Goal: Task Accomplishment & Management: Manage account settings

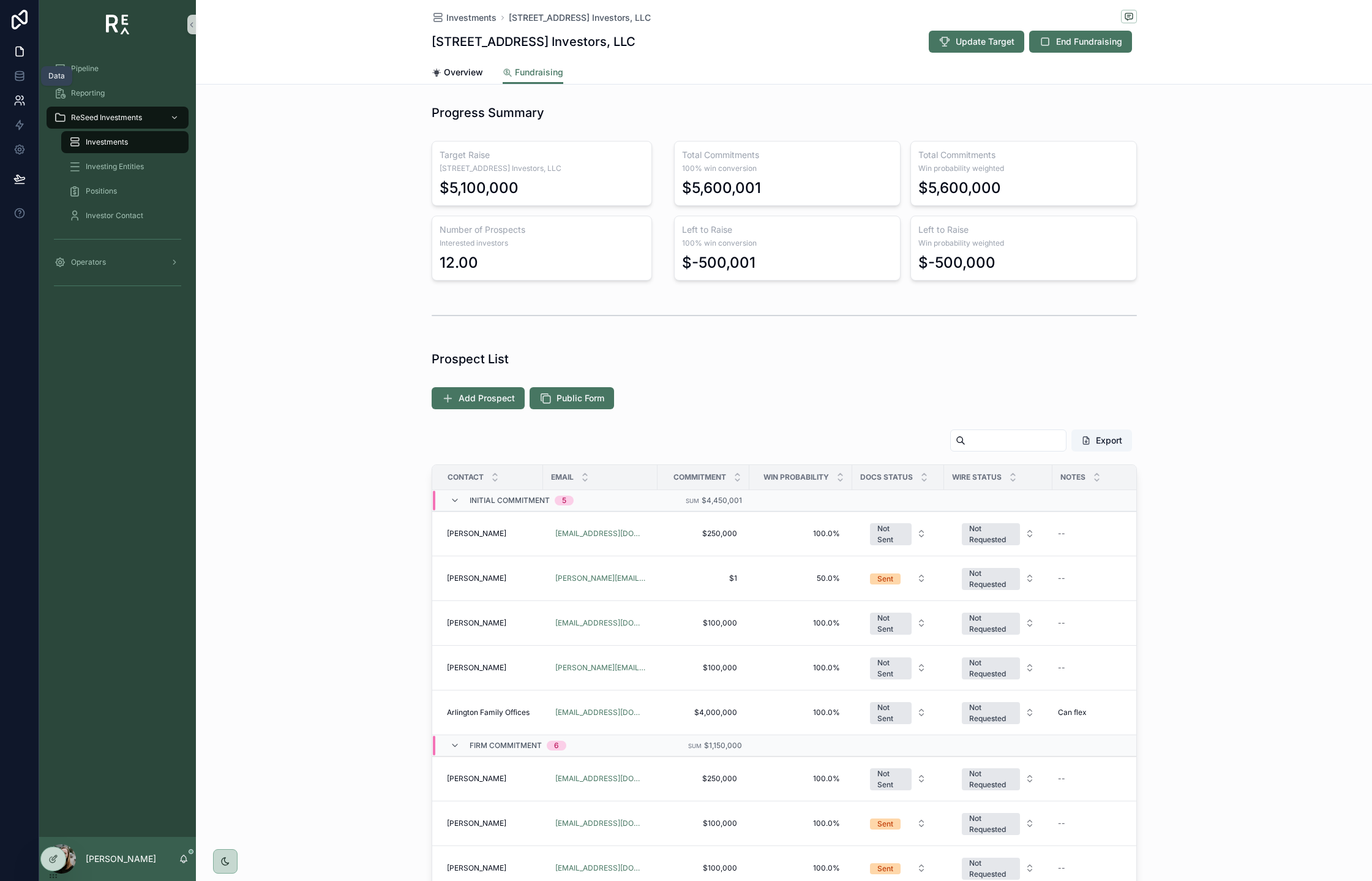
scroll to position [344, 0]
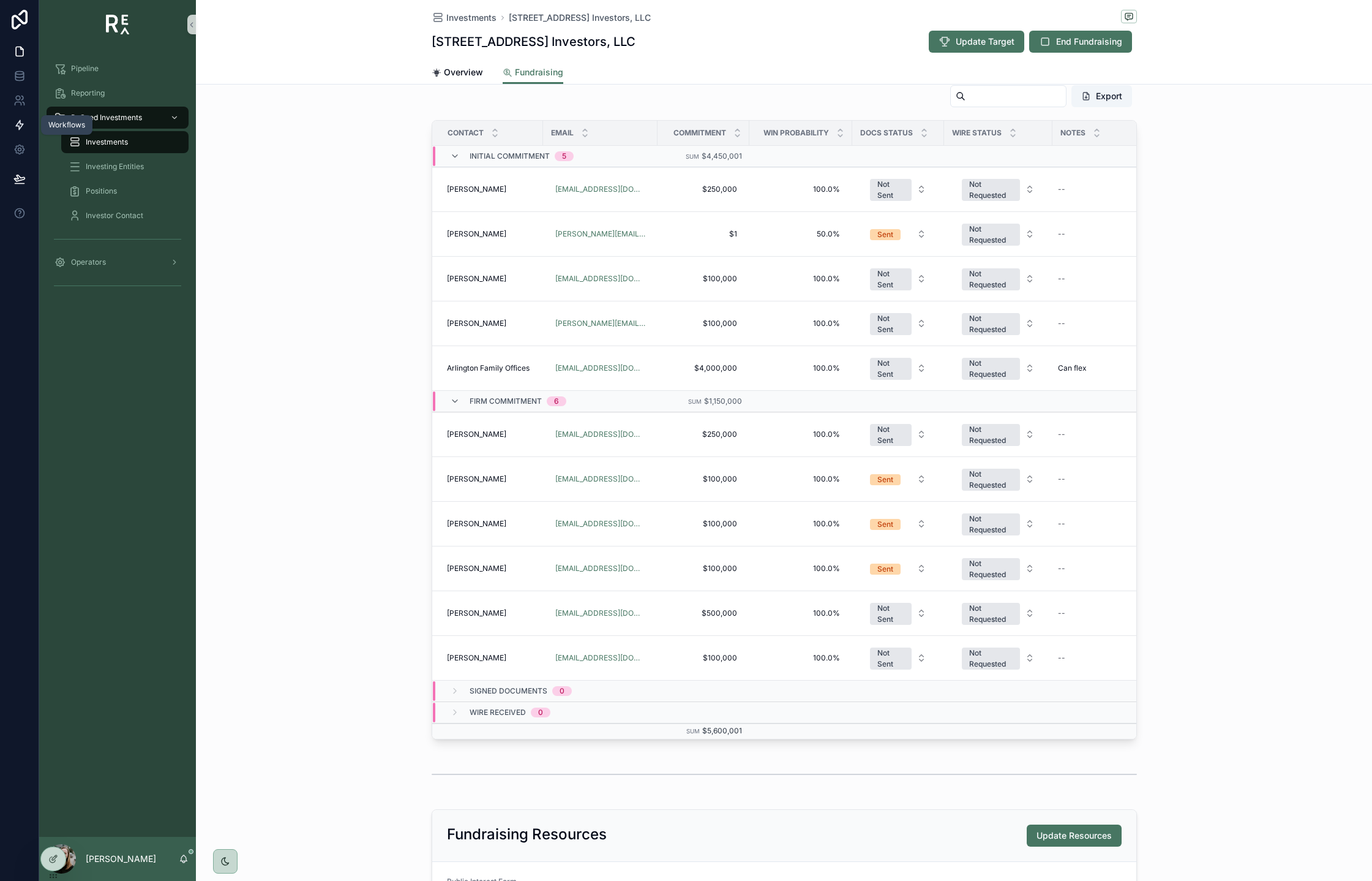
click at [25, 131] on link at bounding box center [19, 124] width 39 height 24
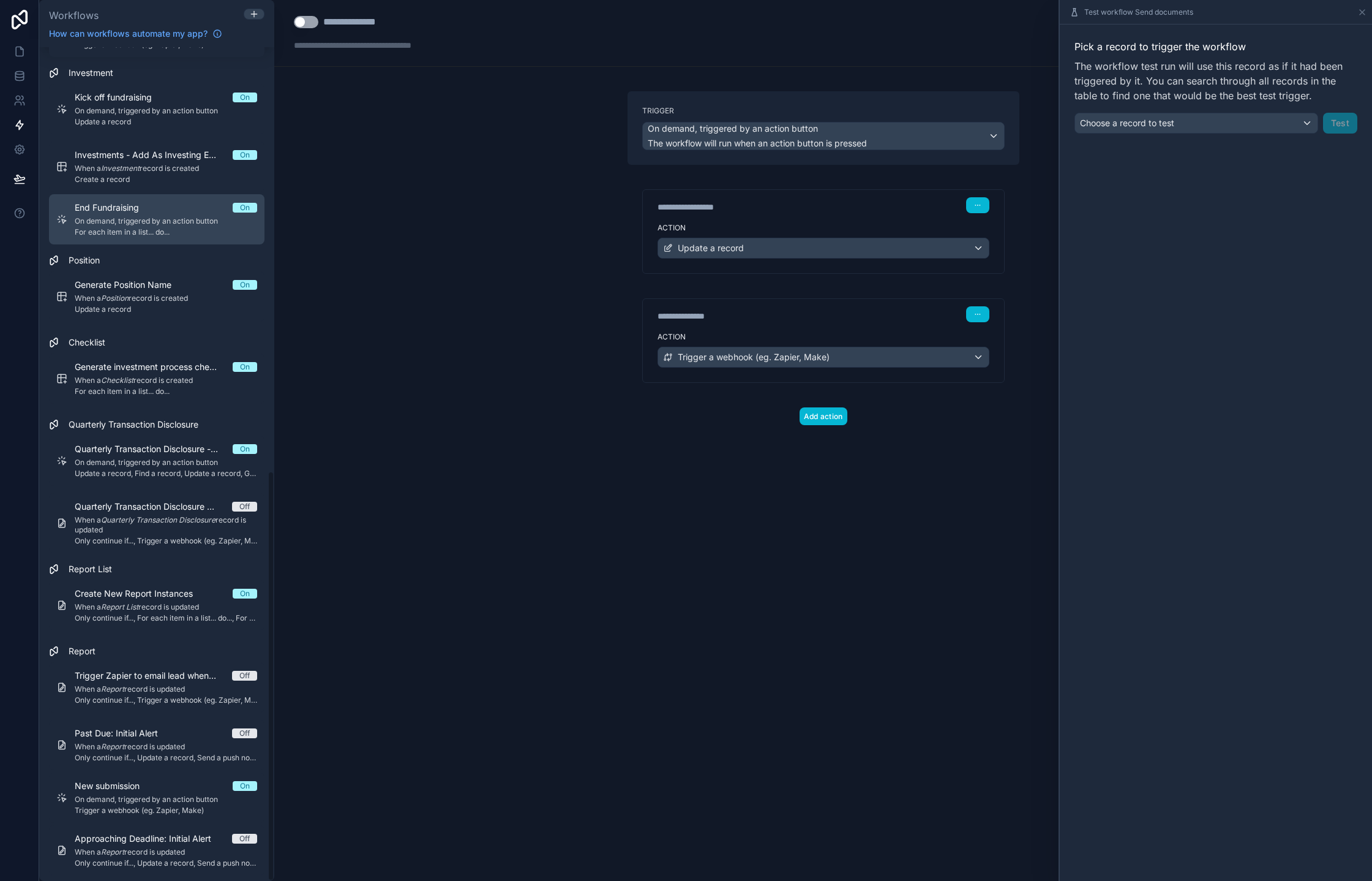
scroll to position [860, 0]
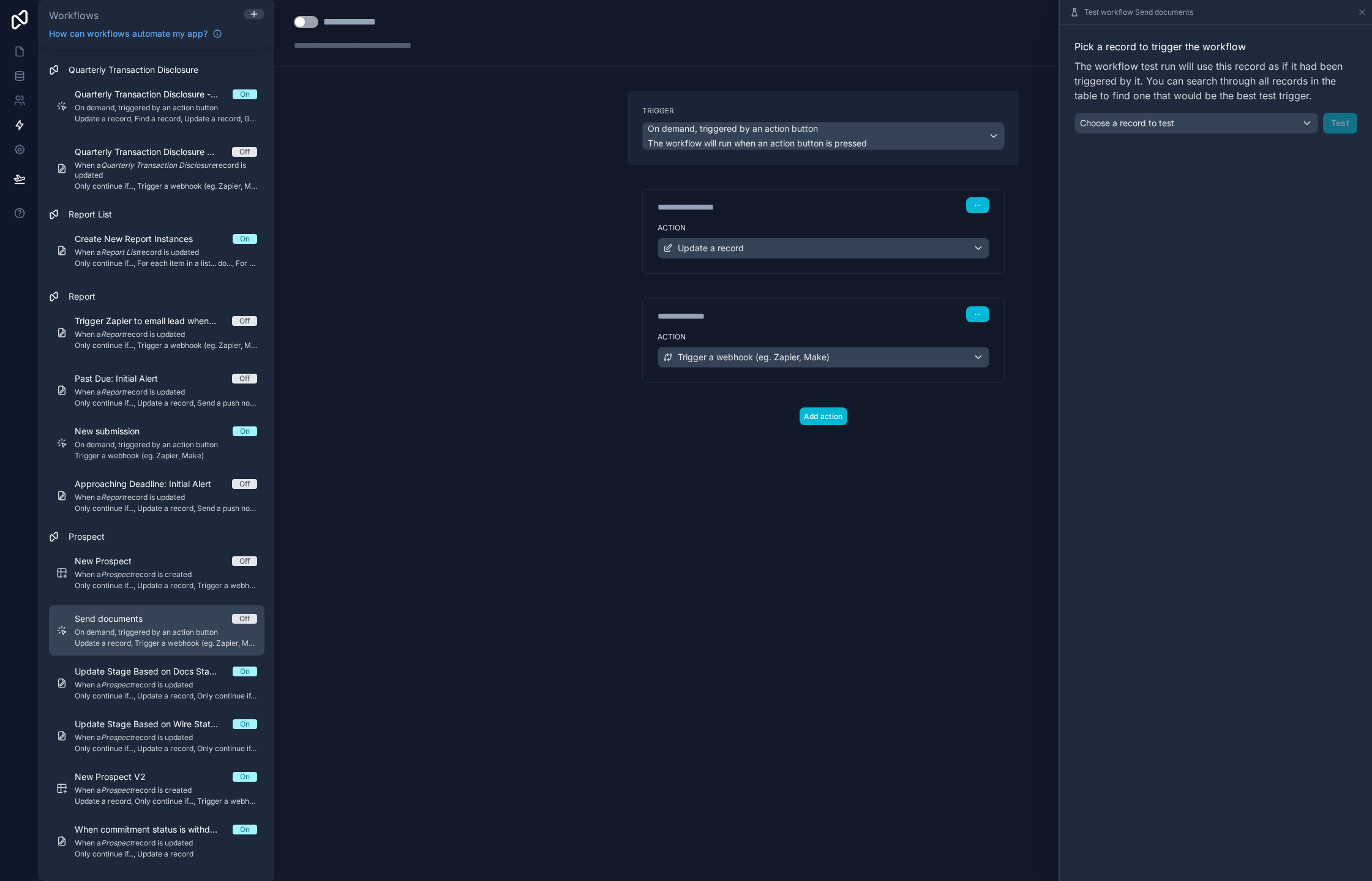
click at [177, 608] on link "Send documents Off On demand, triggered by an action button Update a record, Tr…" at bounding box center [157, 630] width 216 height 50
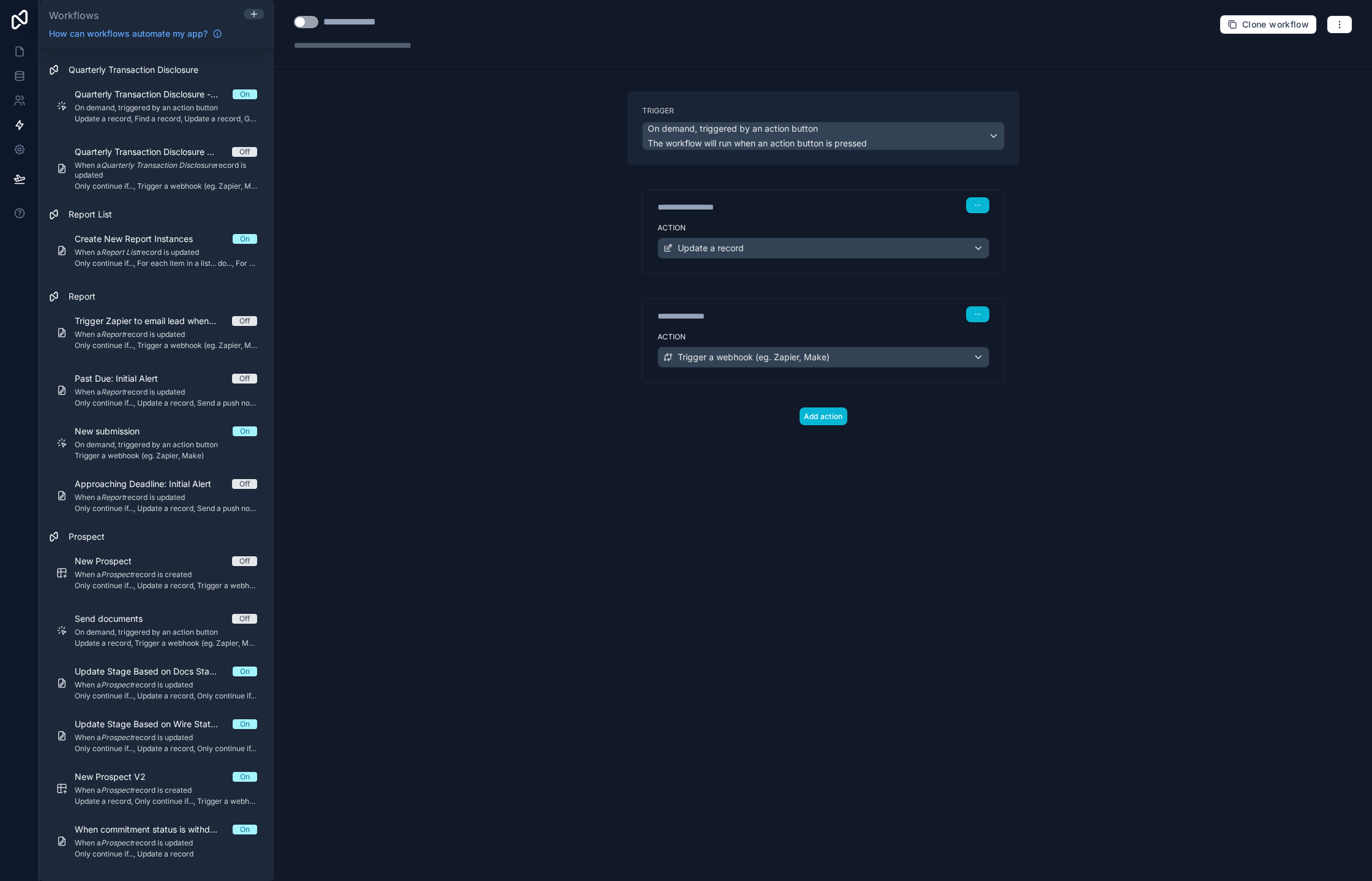
click at [308, 22] on button "Use setting" at bounding box center [306, 22] width 24 height 12
click at [20, 53] on icon at bounding box center [20, 52] width 12 height 12
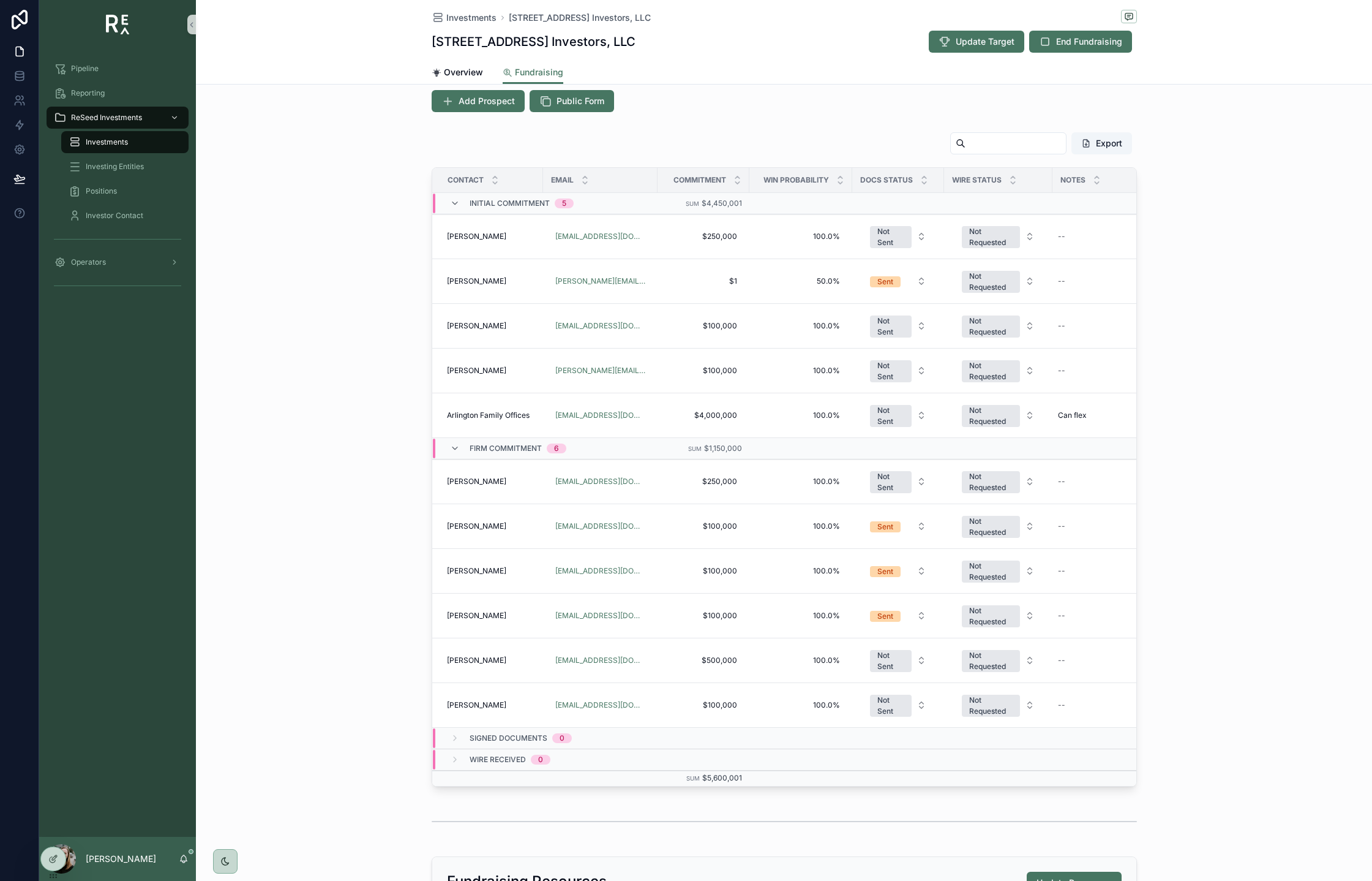
scroll to position [312, 0]
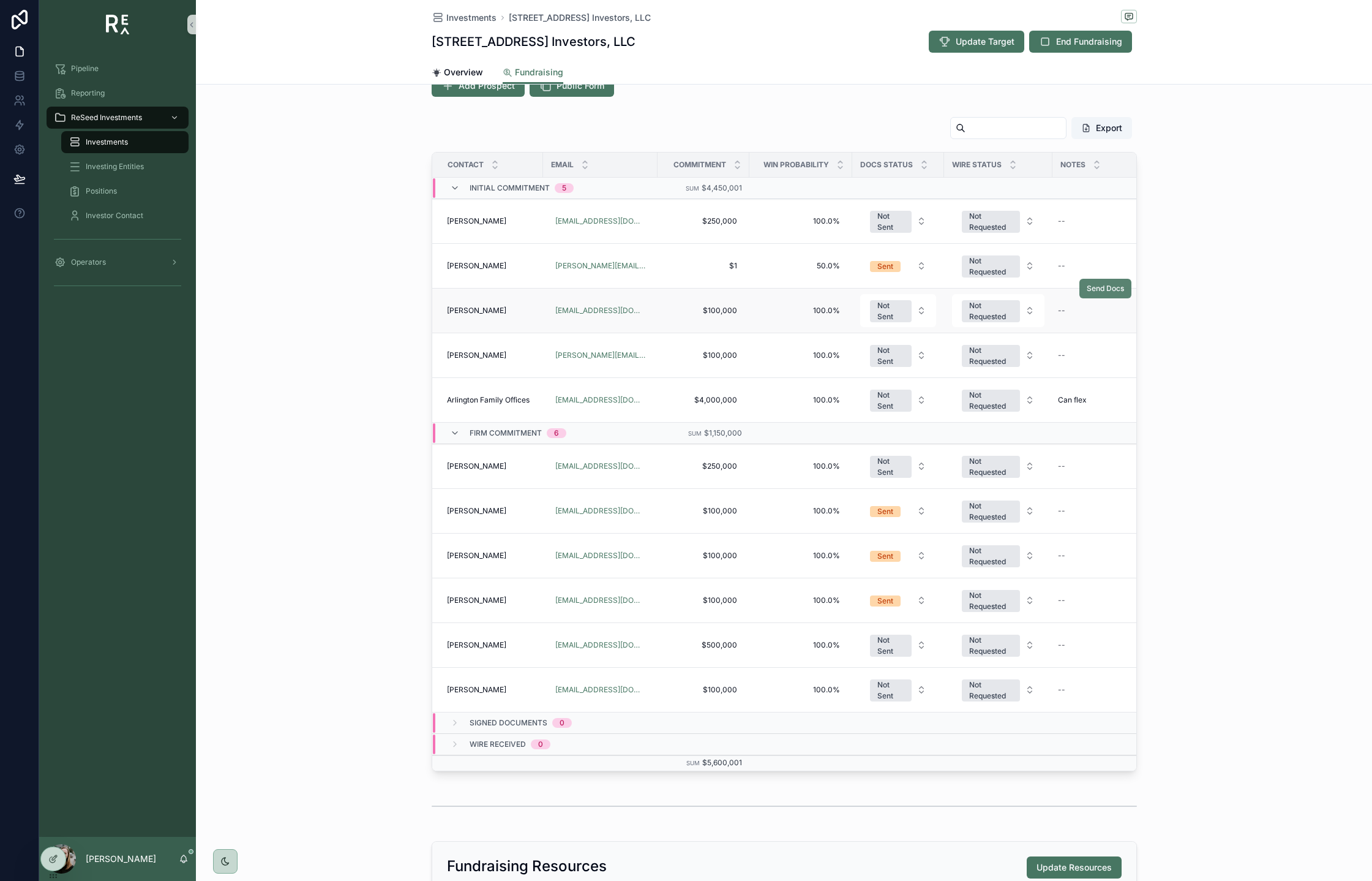
click at [1109, 292] on span "Send Docs" at bounding box center [1105, 289] width 37 height 10
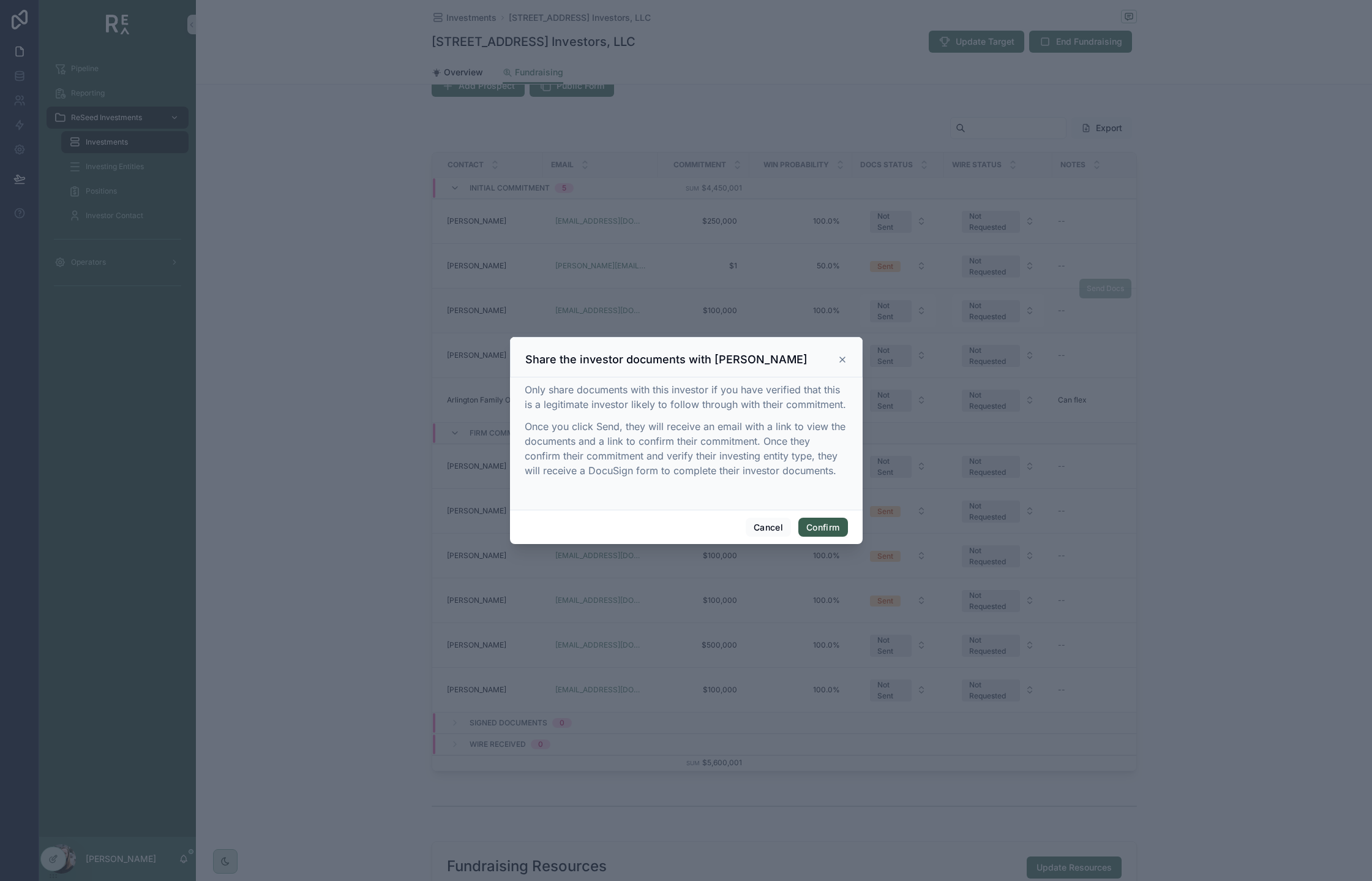
click at [816, 521] on button "Confirm" at bounding box center [823, 528] width 49 height 20
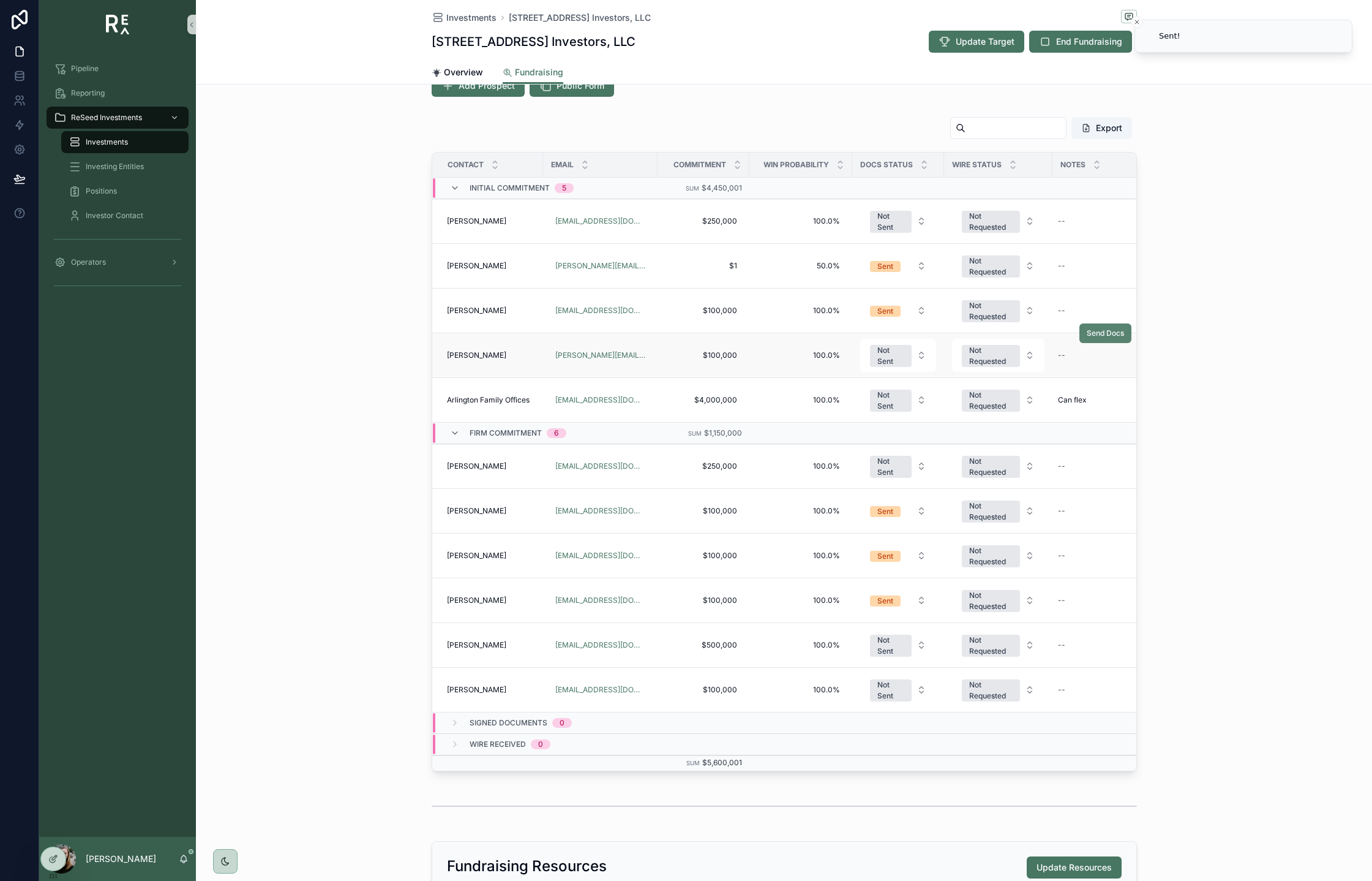
click at [1101, 336] on span "Send Docs" at bounding box center [1105, 333] width 37 height 10
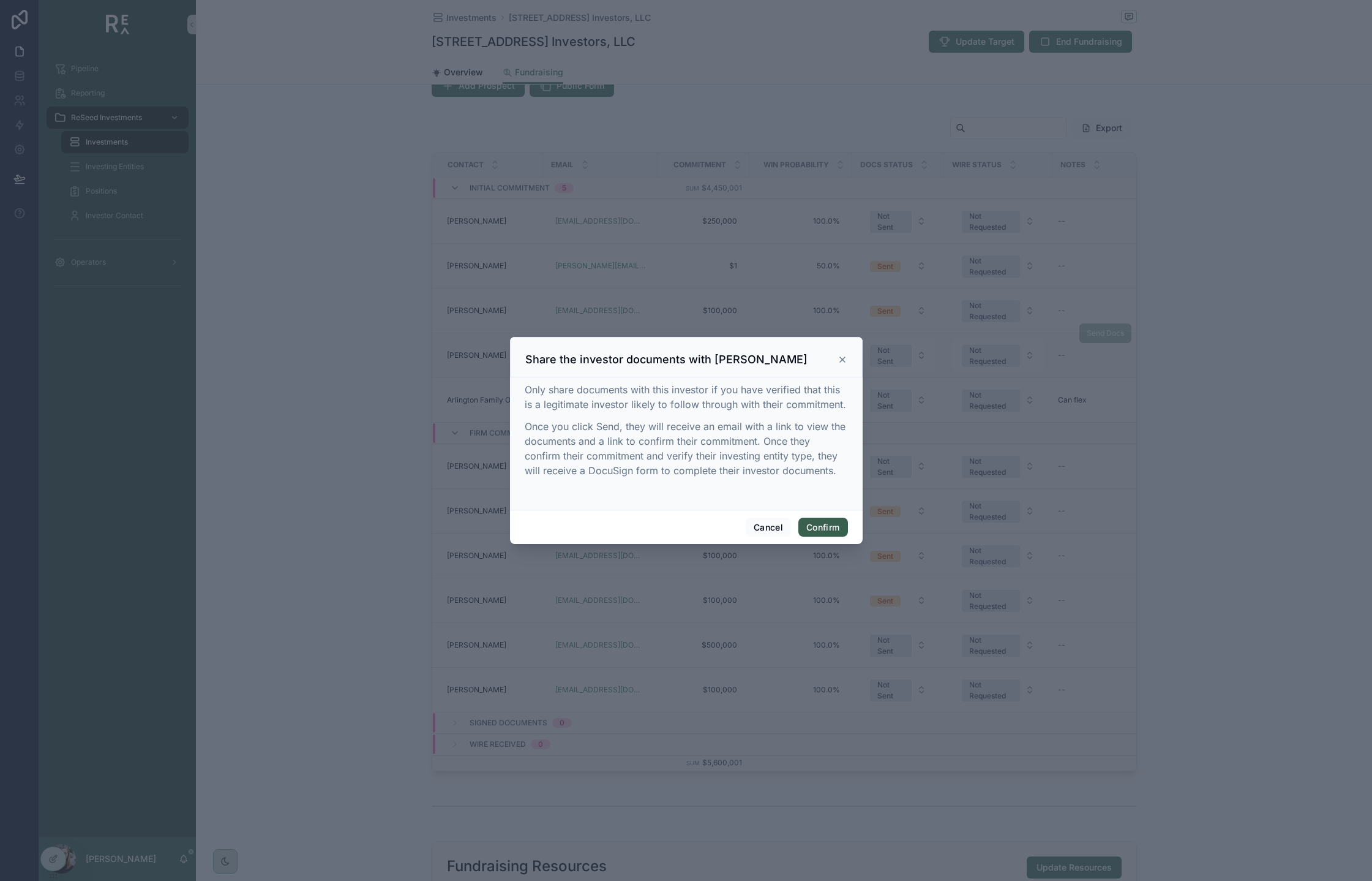
click at [815, 526] on button "Confirm" at bounding box center [823, 528] width 49 height 20
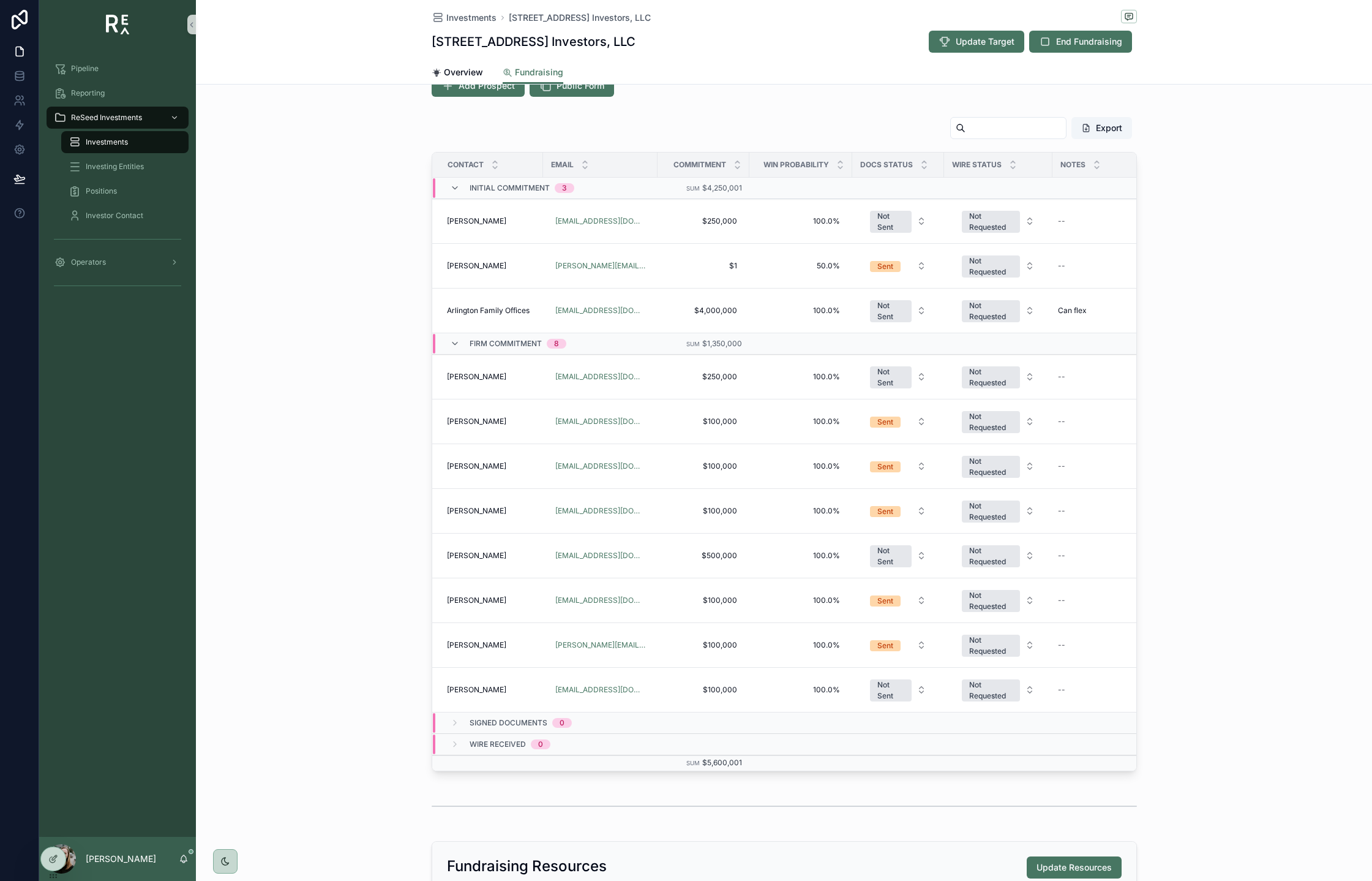
drag, startPoint x: 490, startPoint y: 309, endPoint x: 755, endPoint y: 9, distance: 400.3
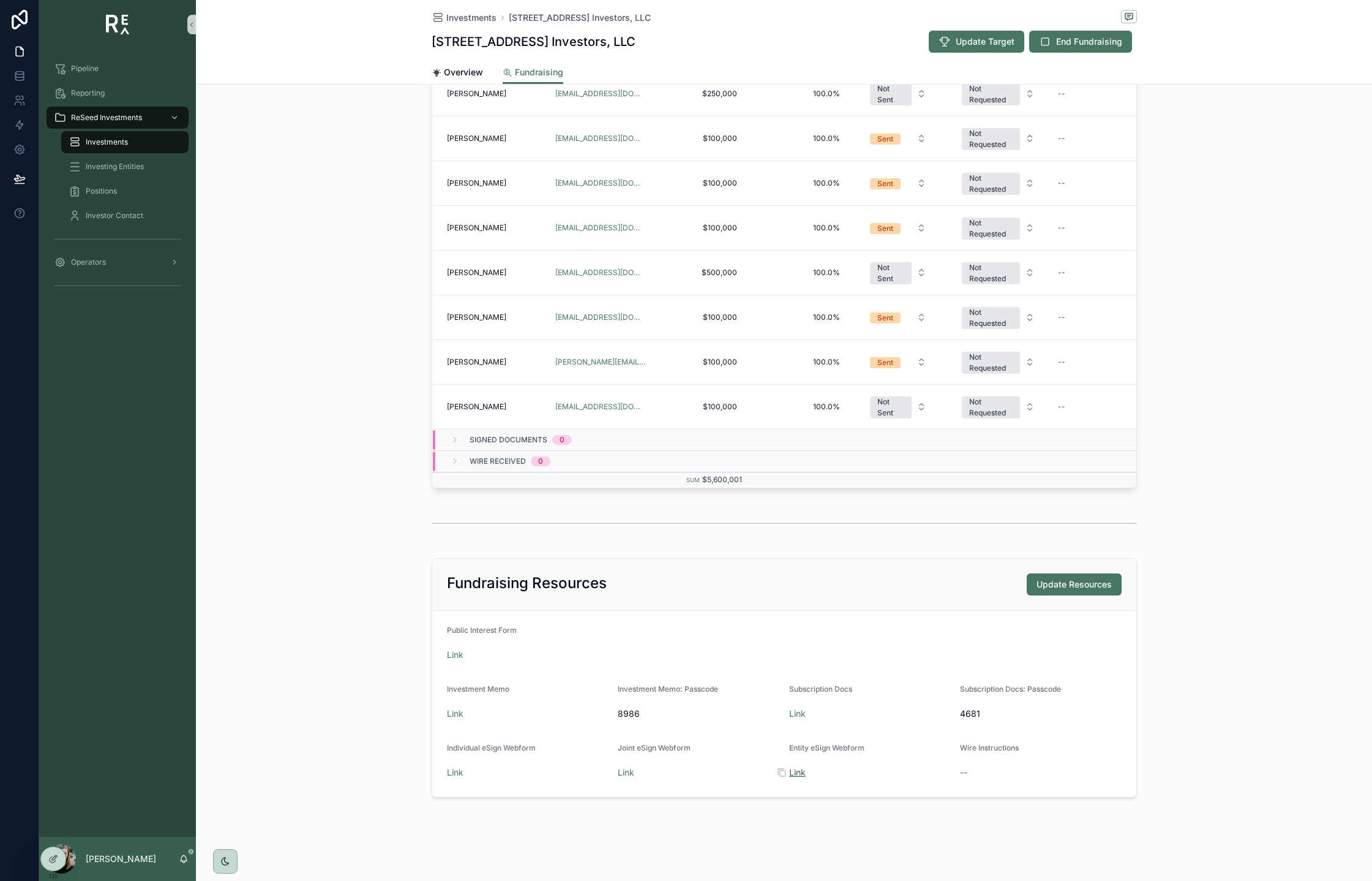
click at [799, 773] on link "Link" at bounding box center [797, 772] width 17 height 11
click at [783, 772] on icon "scrollable content" at bounding box center [782, 773] width 10 height 10
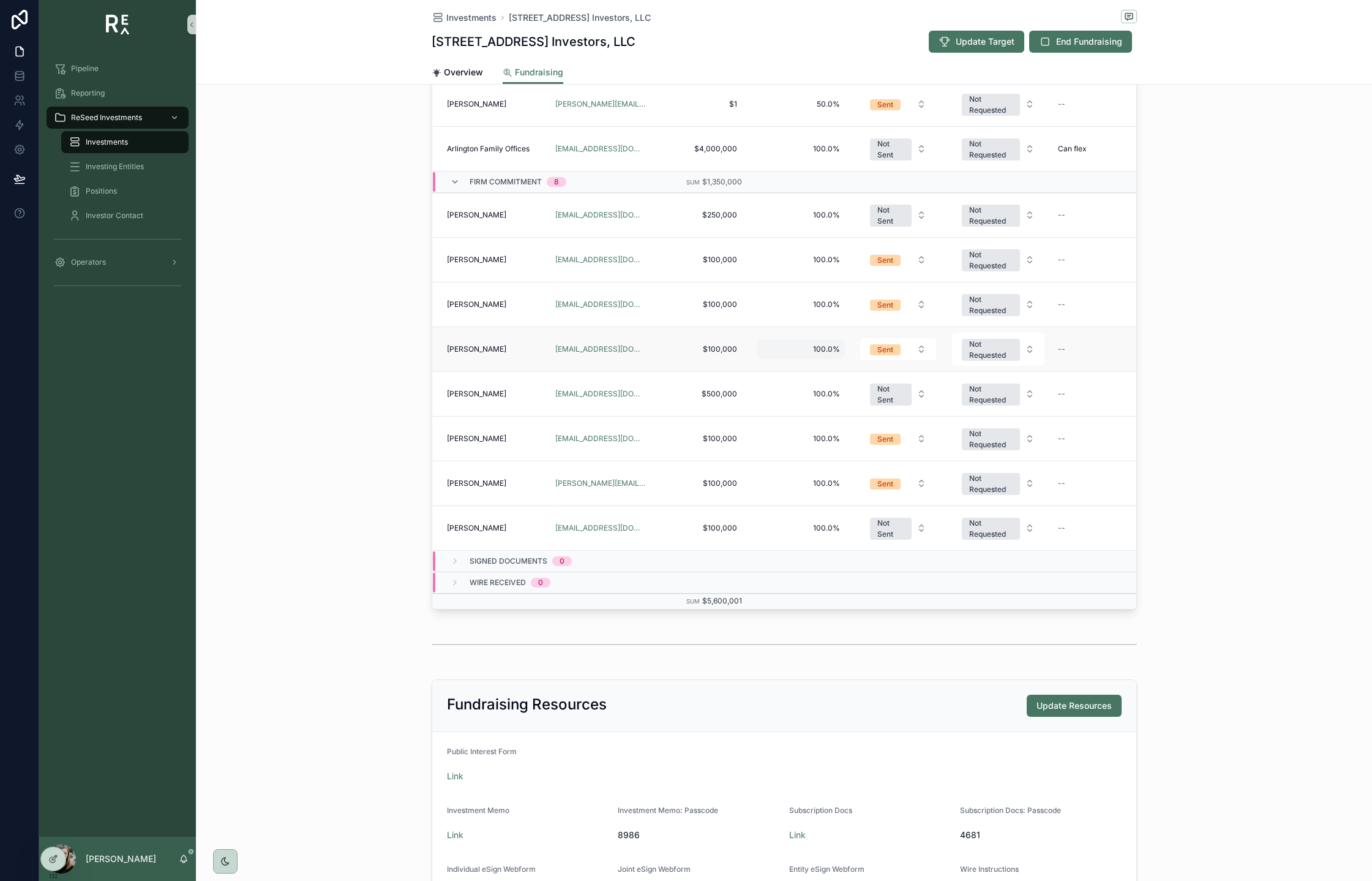
scroll to position [475, 0]
click at [897, 219] on div "Not Sent" at bounding box center [891, 215] width 27 height 22
click at [874, 302] on div "Sent" at bounding box center [898, 305] width 147 height 19
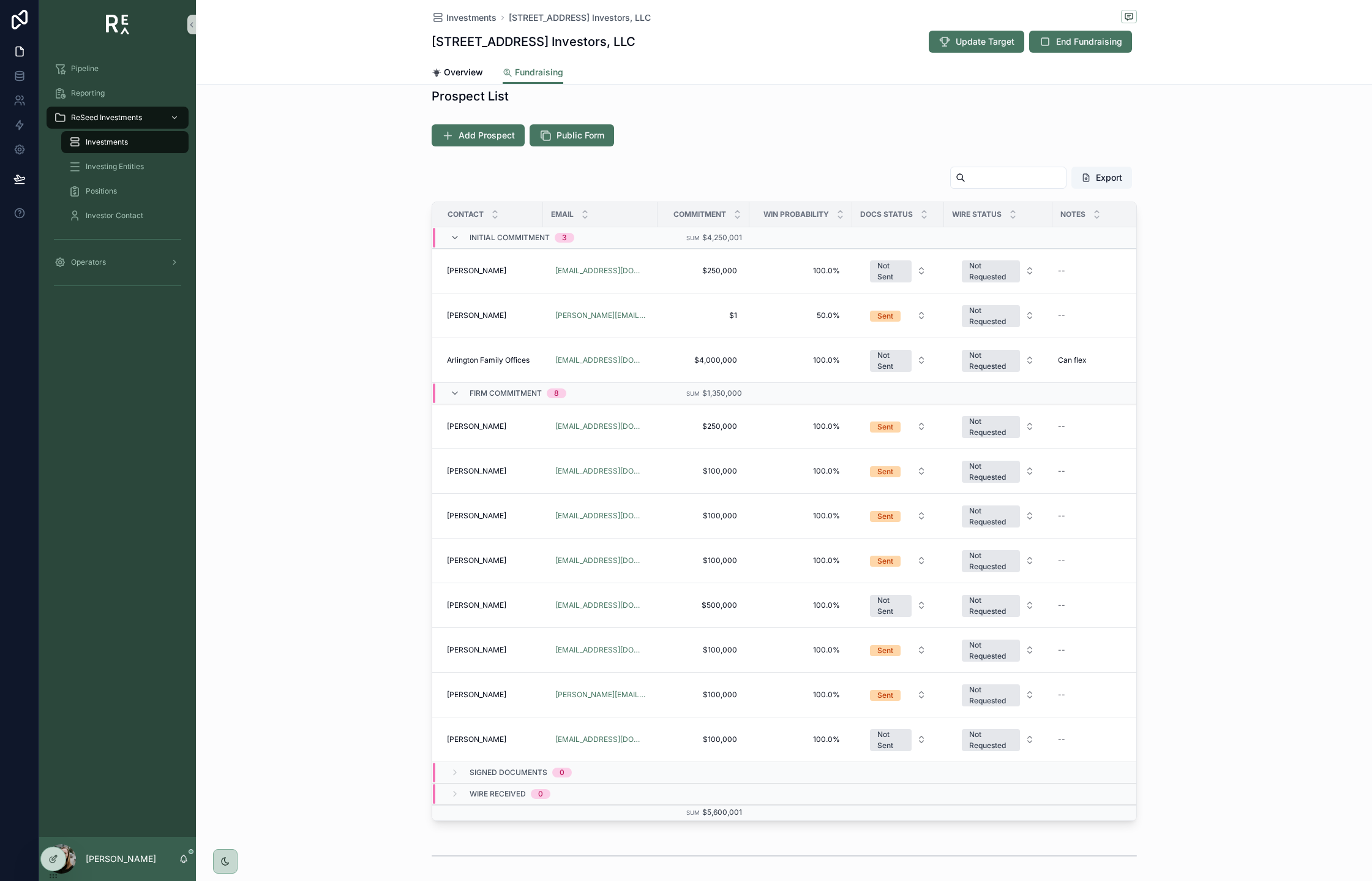
scroll to position [261, 0]
click at [1220, 315] on div "Export Contact Email Commitment Win Probability Docs Status Wire Status Notes I…" at bounding box center [784, 495] width 1176 height 664
click at [1218, 49] on div "Investments [STREET_ADDRESS] Investors, LLC [STREET_ADDRESS] Investors, LLC Upd…" at bounding box center [784, 42] width 1176 height 85
click at [1100, 722] on span "Send Docs" at bounding box center [1105, 719] width 37 height 10
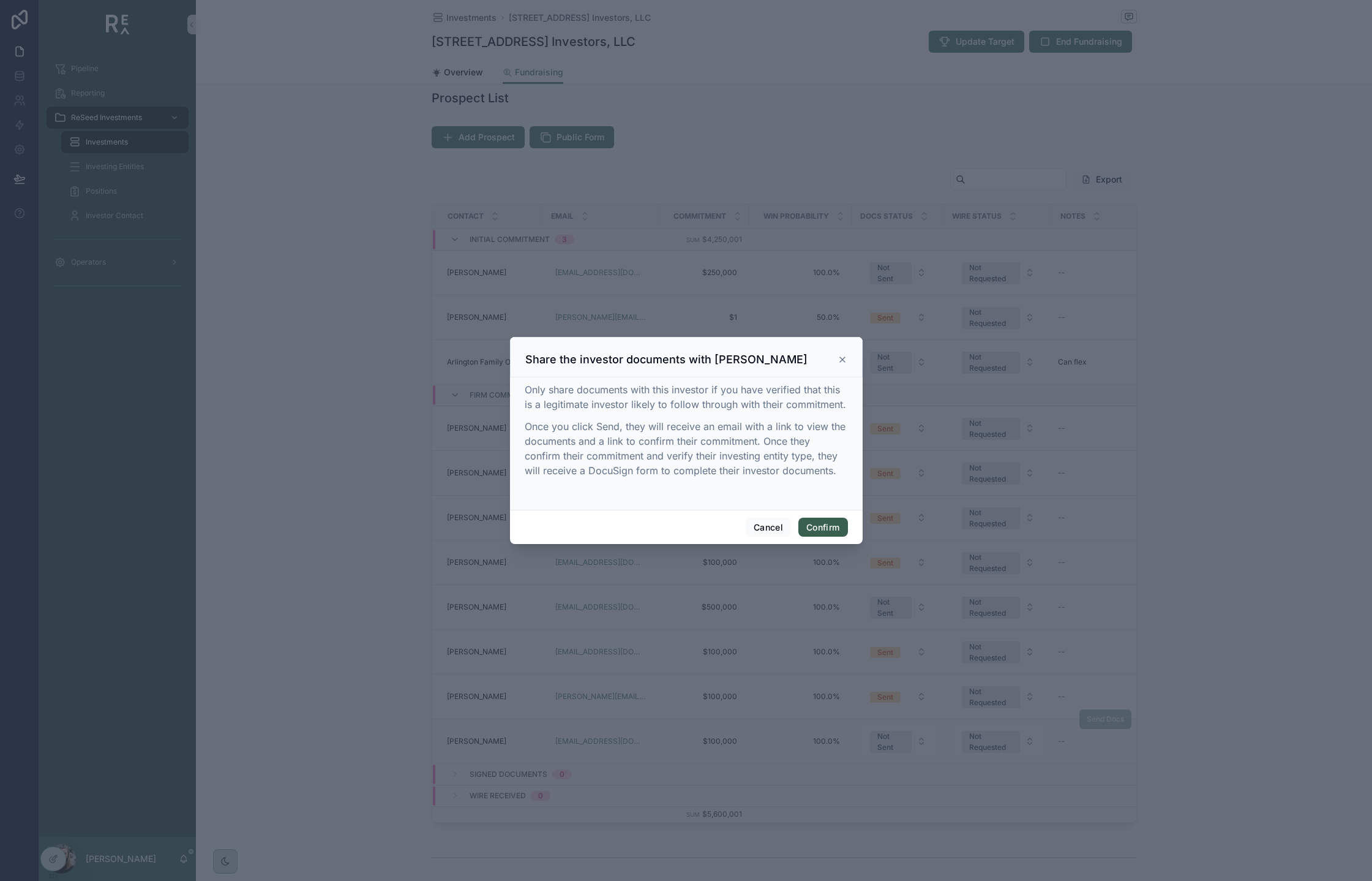
click at [823, 524] on button "Confirm" at bounding box center [823, 528] width 49 height 20
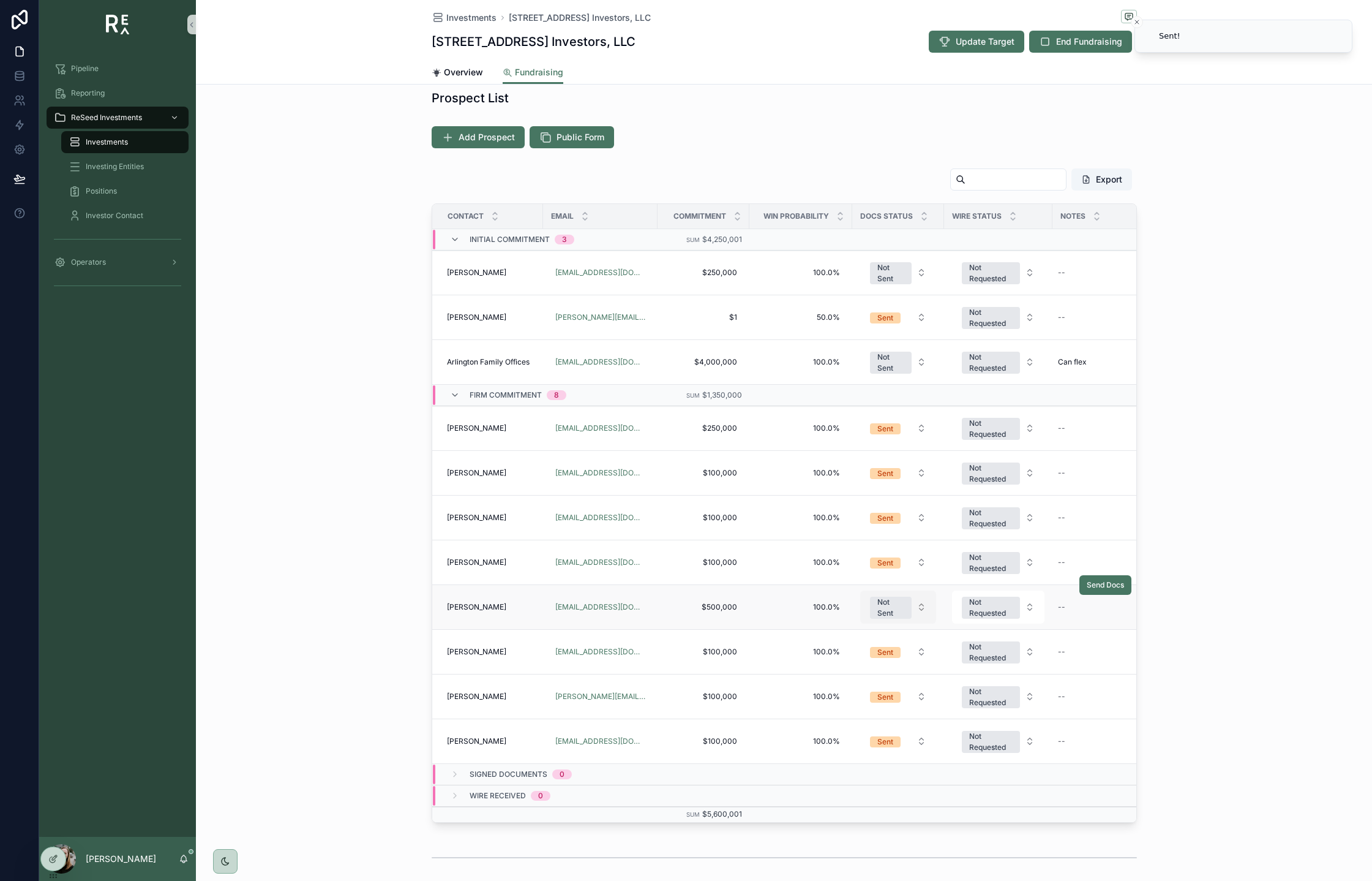
click at [891, 607] on div "Not Sent" at bounding box center [891, 607] width 27 height 22
click at [868, 696] on div "Sent" at bounding box center [898, 698] width 147 height 19
click at [118, 217] on span "Investor Contact" at bounding box center [114, 216] width 58 height 10
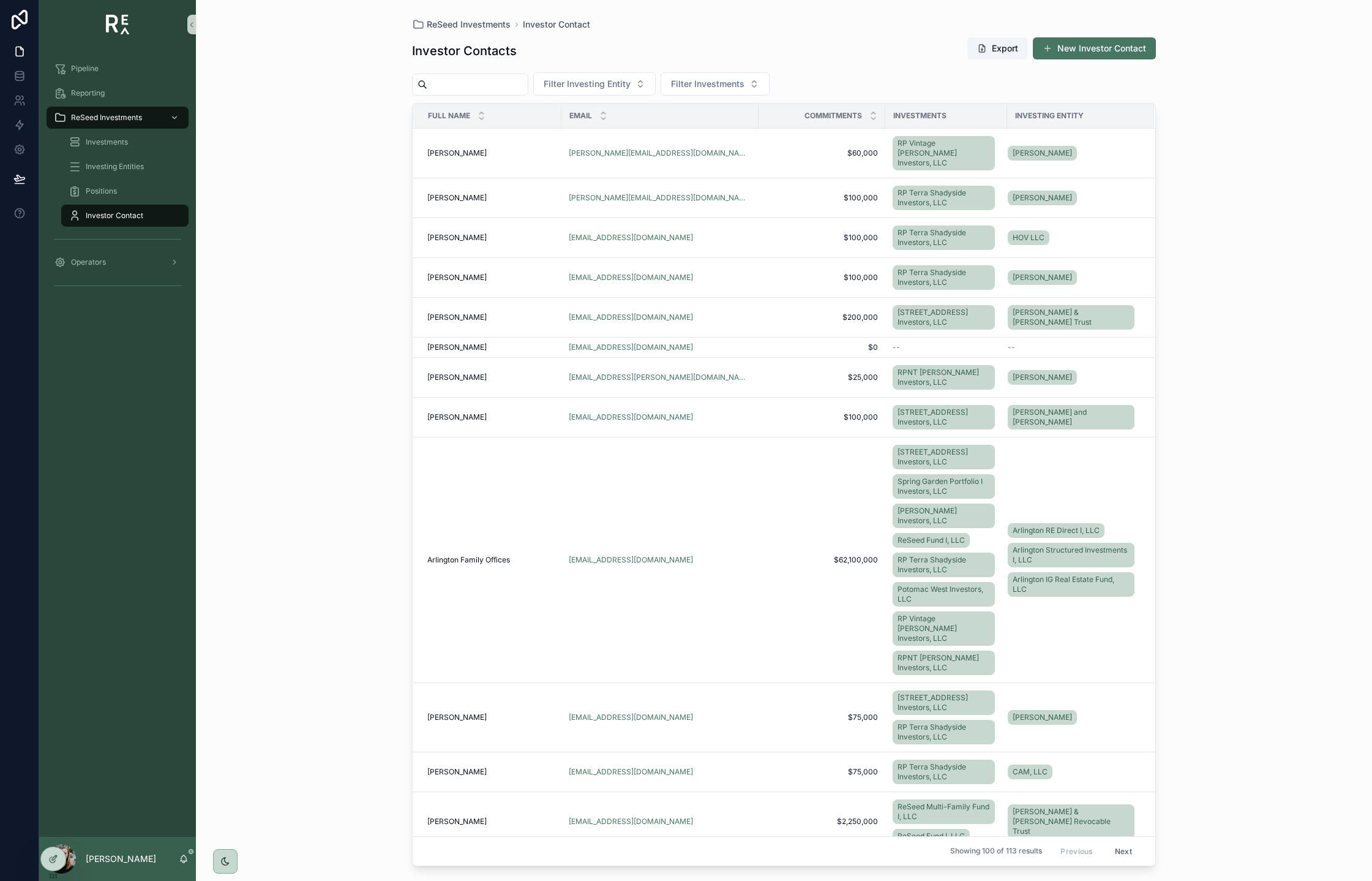
click at [468, 88] on input "scrollable content" at bounding box center [477, 85] width 100 height 17
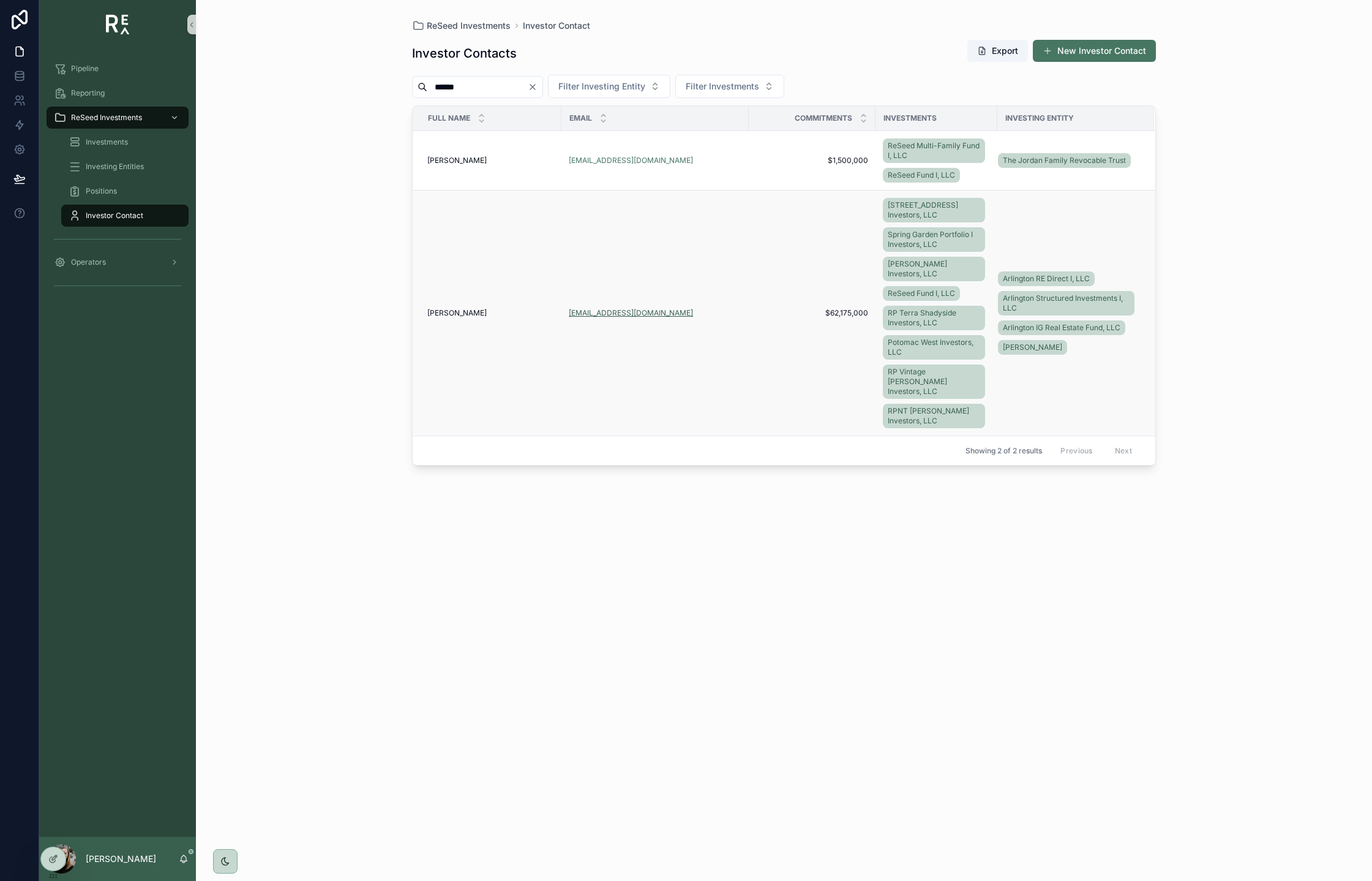
type input "******"
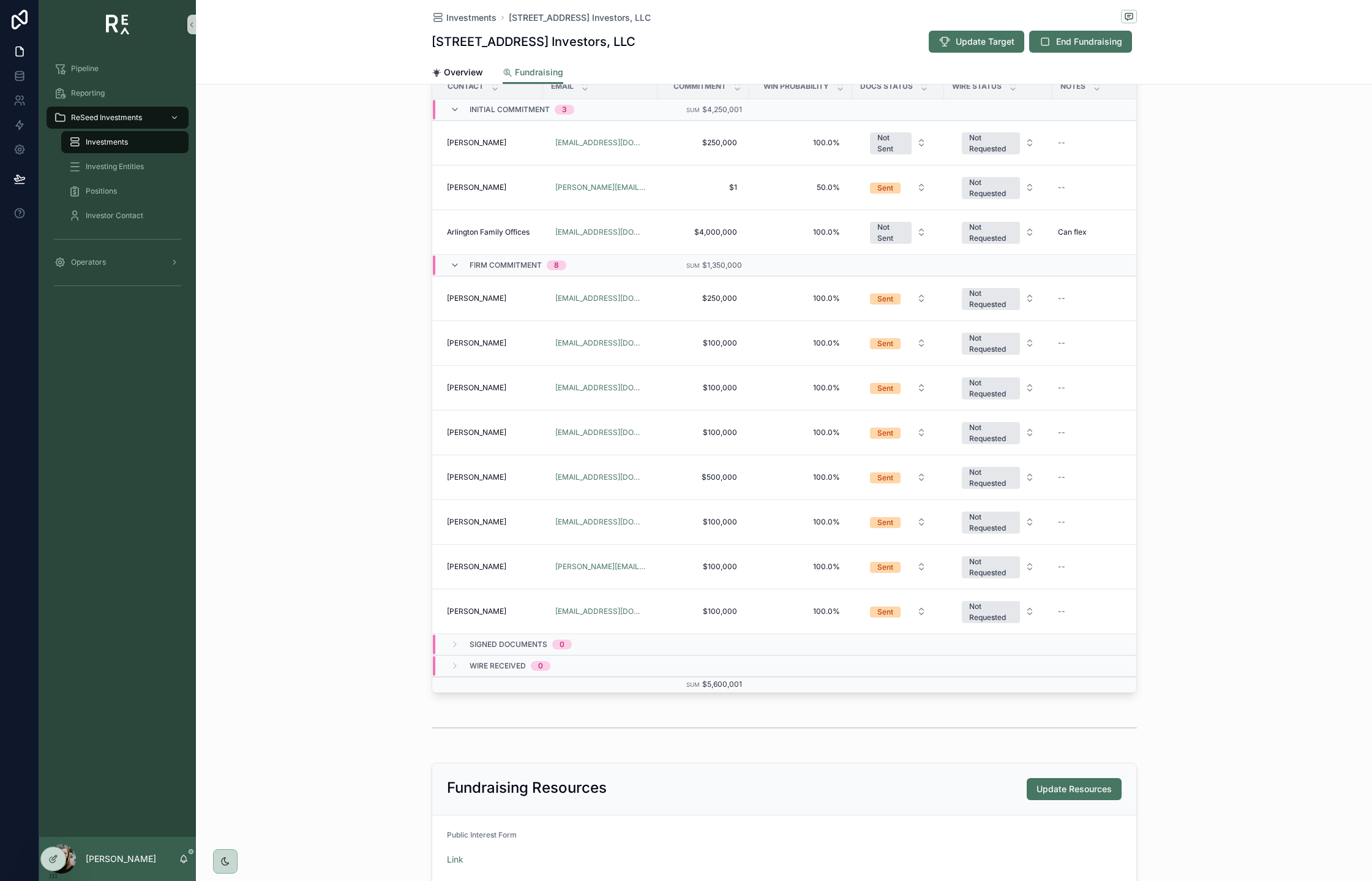
scroll to position [595, 0]
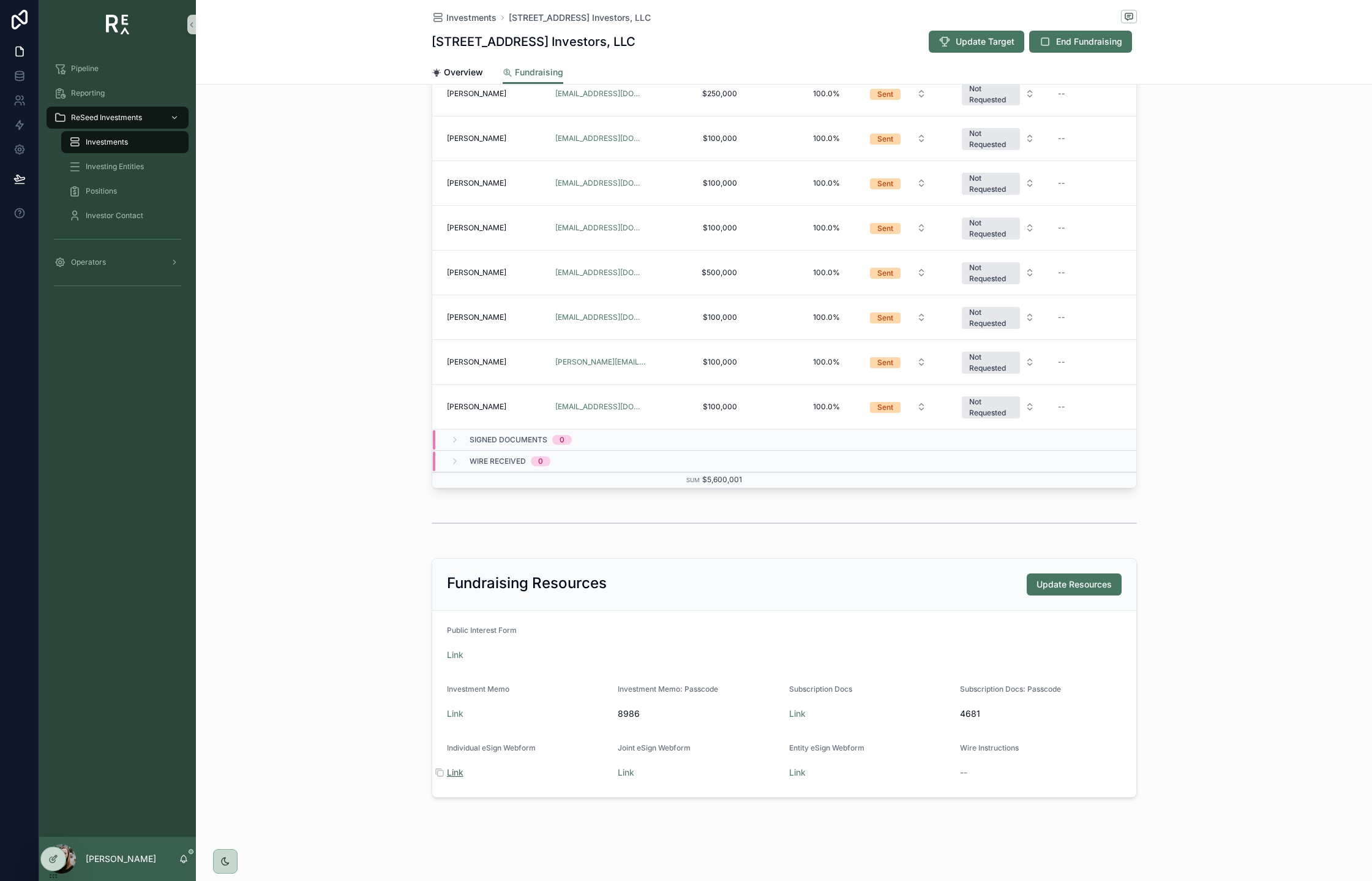
click at [457, 774] on link "Link" at bounding box center [455, 772] width 17 height 11
click at [782, 774] on icon "scrollable content" at bounding box center [782, 773] width 10 height 10
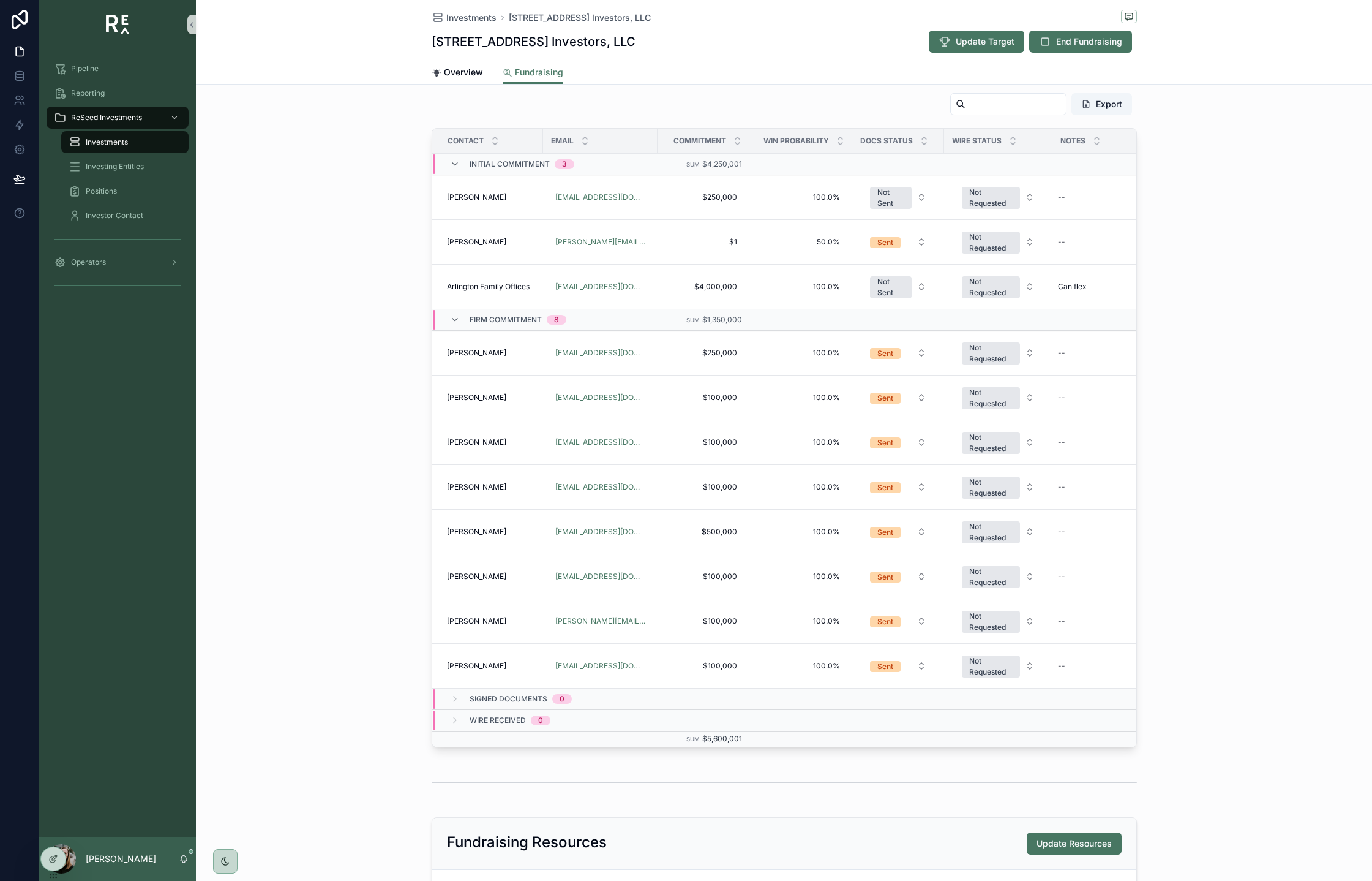
scroll to position [325, 0]
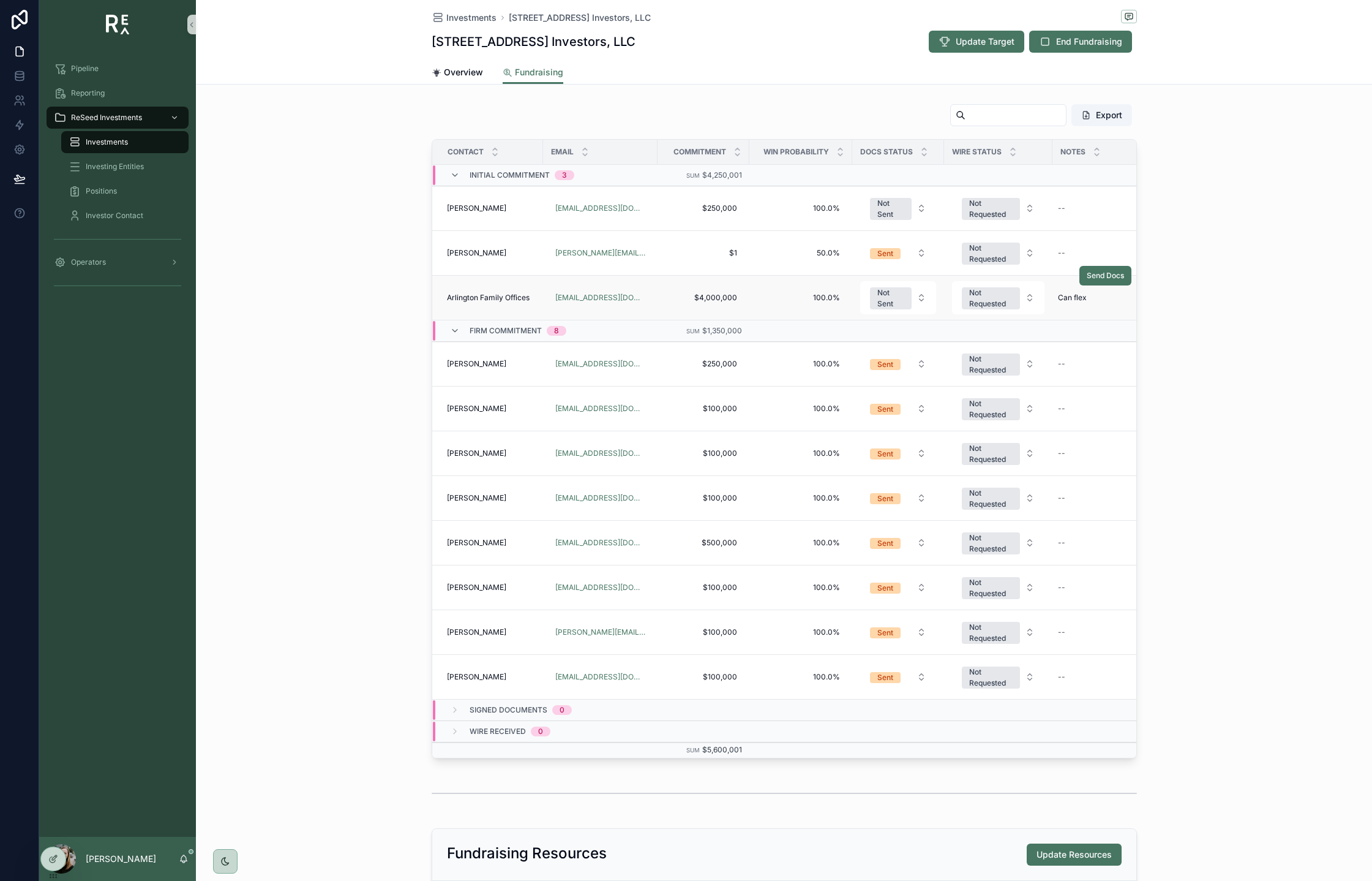
click at [500, 297] on span "Arlington Family Offices" at bounding box center [488, 298] width 83 height 10
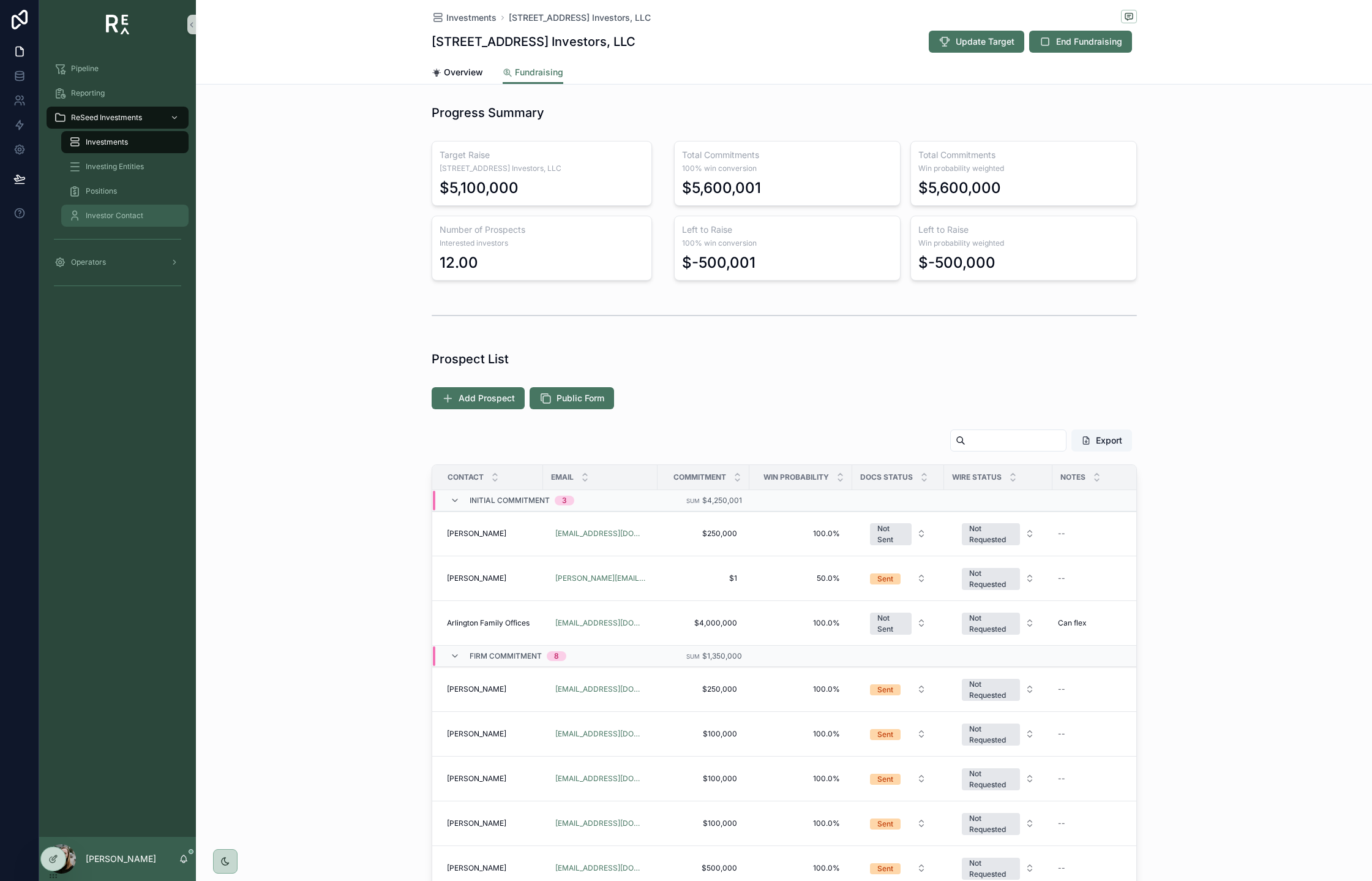
click at [102, 225] on div "Investor Contact" at bounding box center [124, 216] width 113 height 20
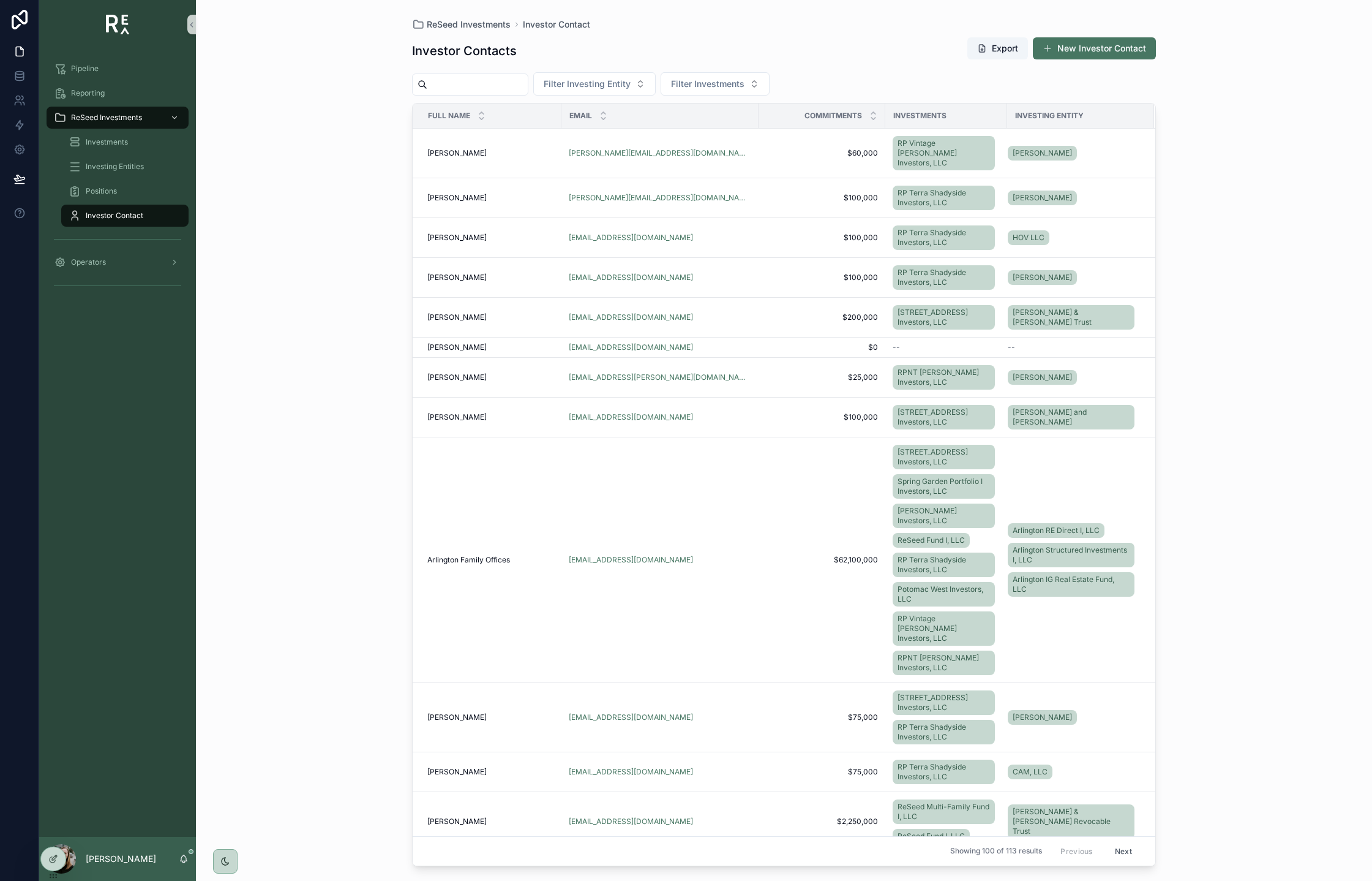
click at [453, 88] on input "scrollable content" at bounding box center [477, 85] width 100 height 17
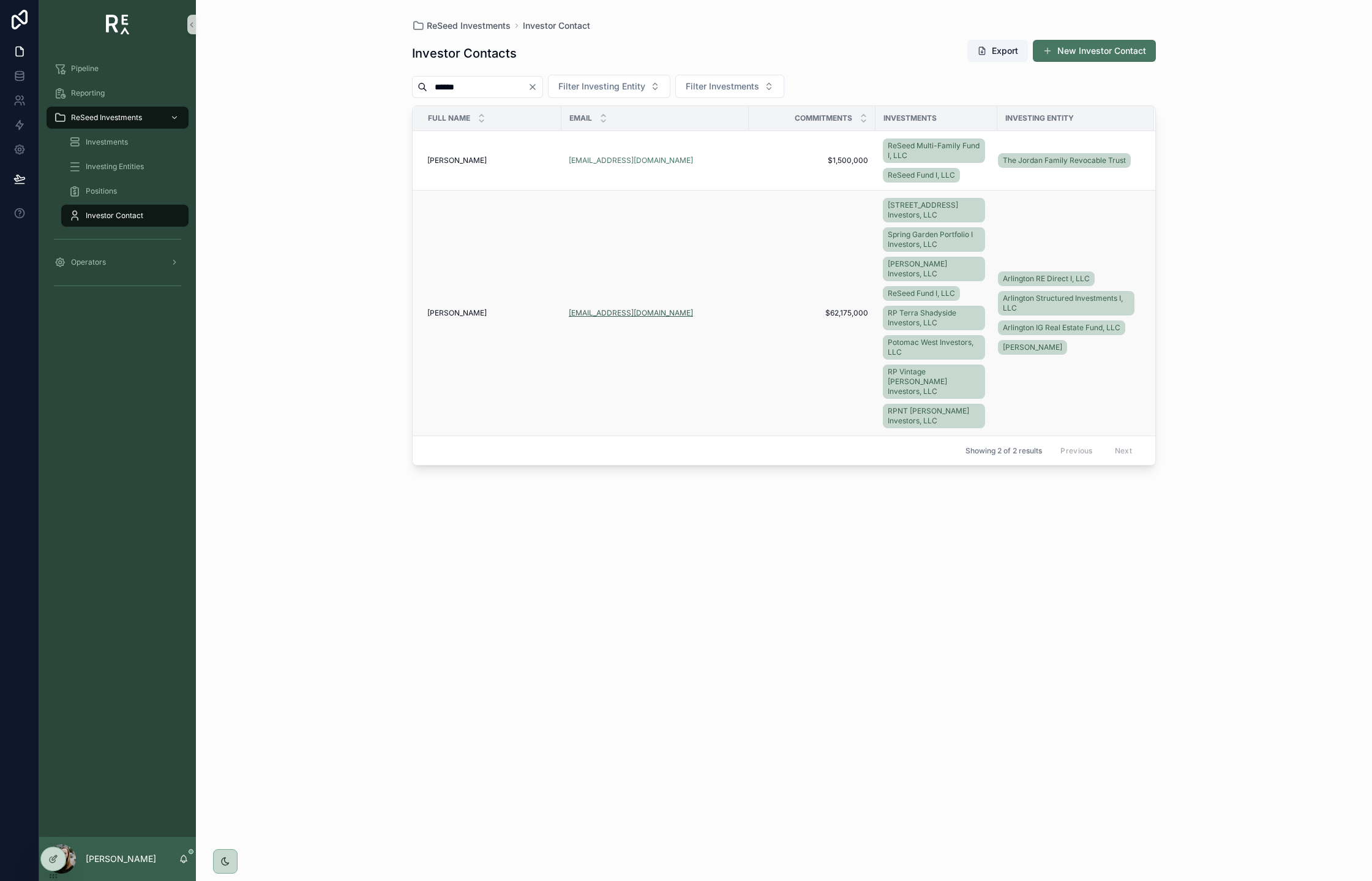
type input "******"
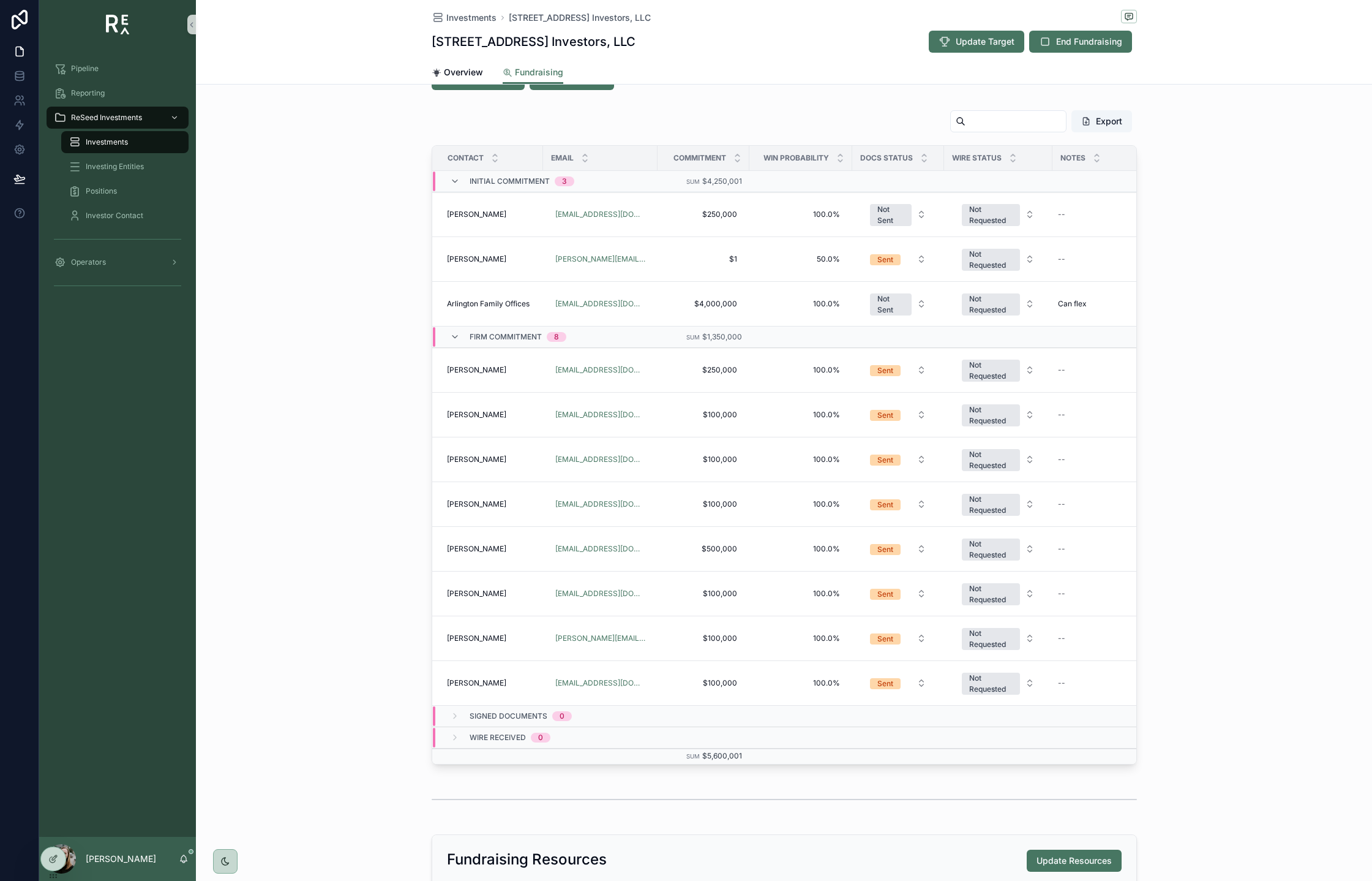
scroll to position [322, 0]
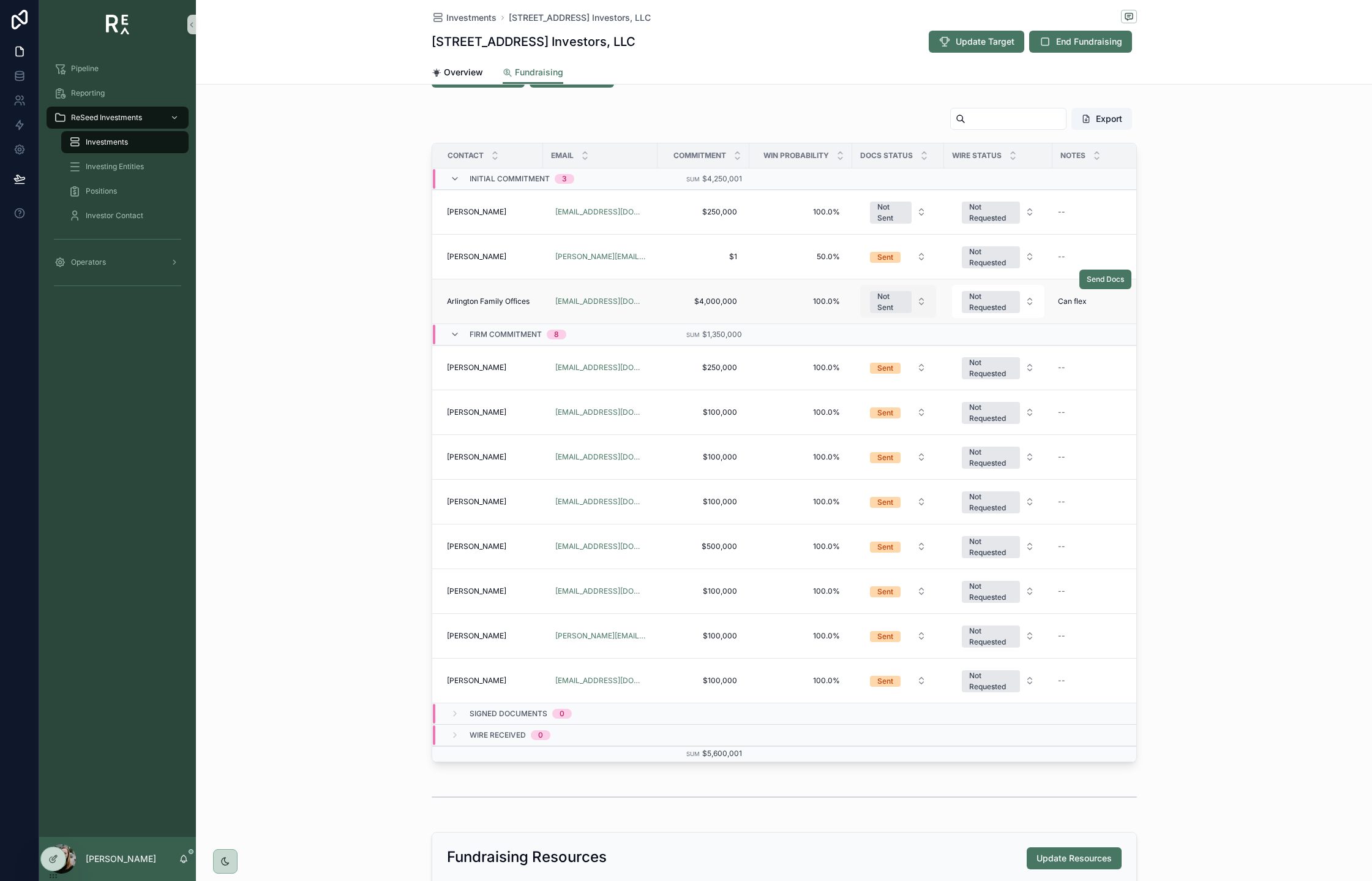
click at [897, 293] on div "Not Sent" at bounding box center [891, 302] width 27 height 22
click at [848, 390] on div "Sent" at bounding box center [845, 392] width 16 height 11
click at [1208, 268] on div "Export Contact Email Commitment Win Probability Docs Status Wire Status Notes I…" at bounding box center [784, 434] width 1176 height 664
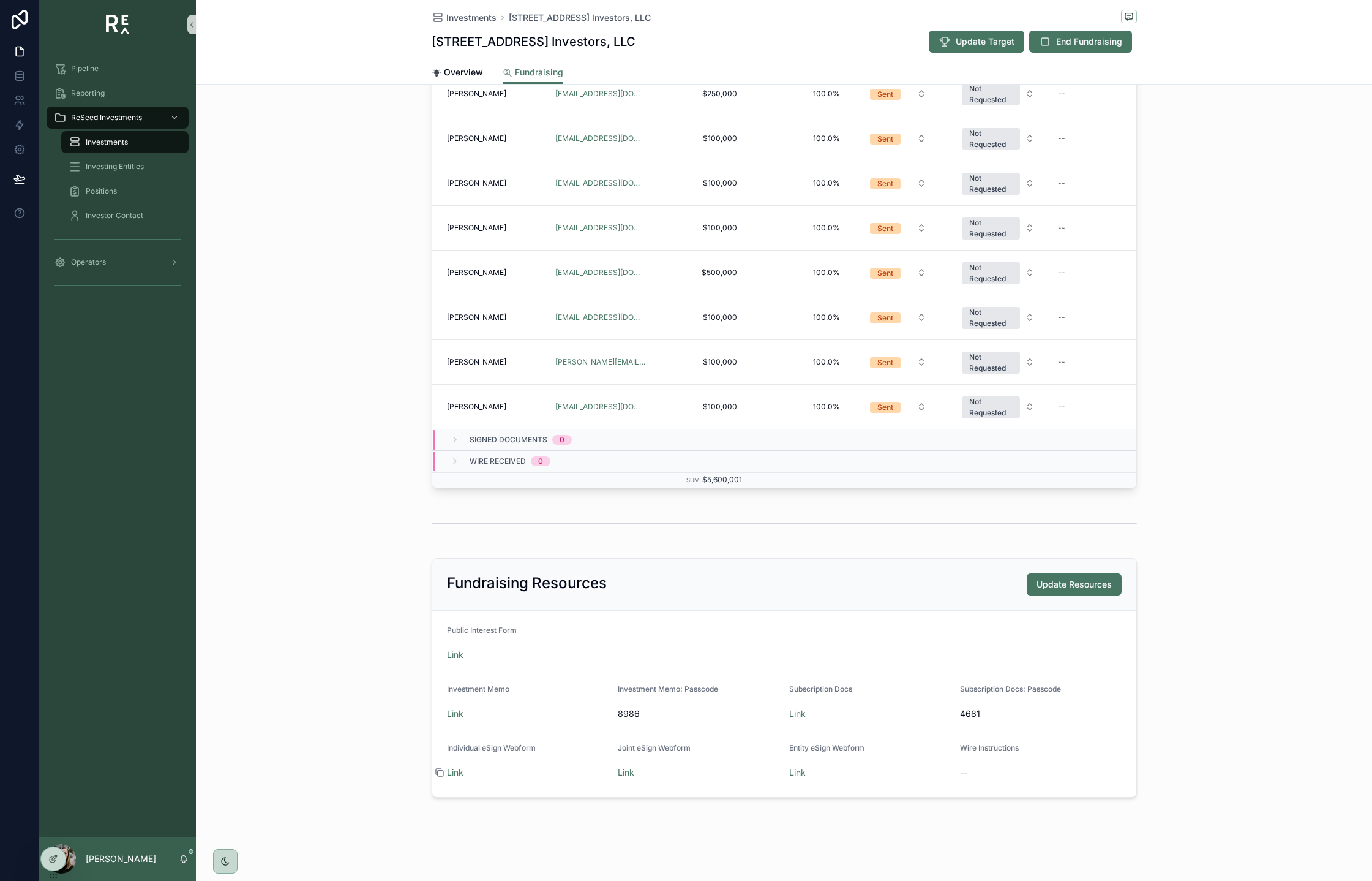
click at [440, 773] on icon "scrollable content" at bounding box center [440, 773] width 10 height 10
click at [441, 771] on icon "scrollable content" at bounding box center [440, 773] width 10 height 10
click at [611, 771] on icon "scrollable content" at bounding box center [611, 773] width 10 height 10
click at [779, 770] on icon "scrollable content" at bounding box center [782, 773] width 6 height 6
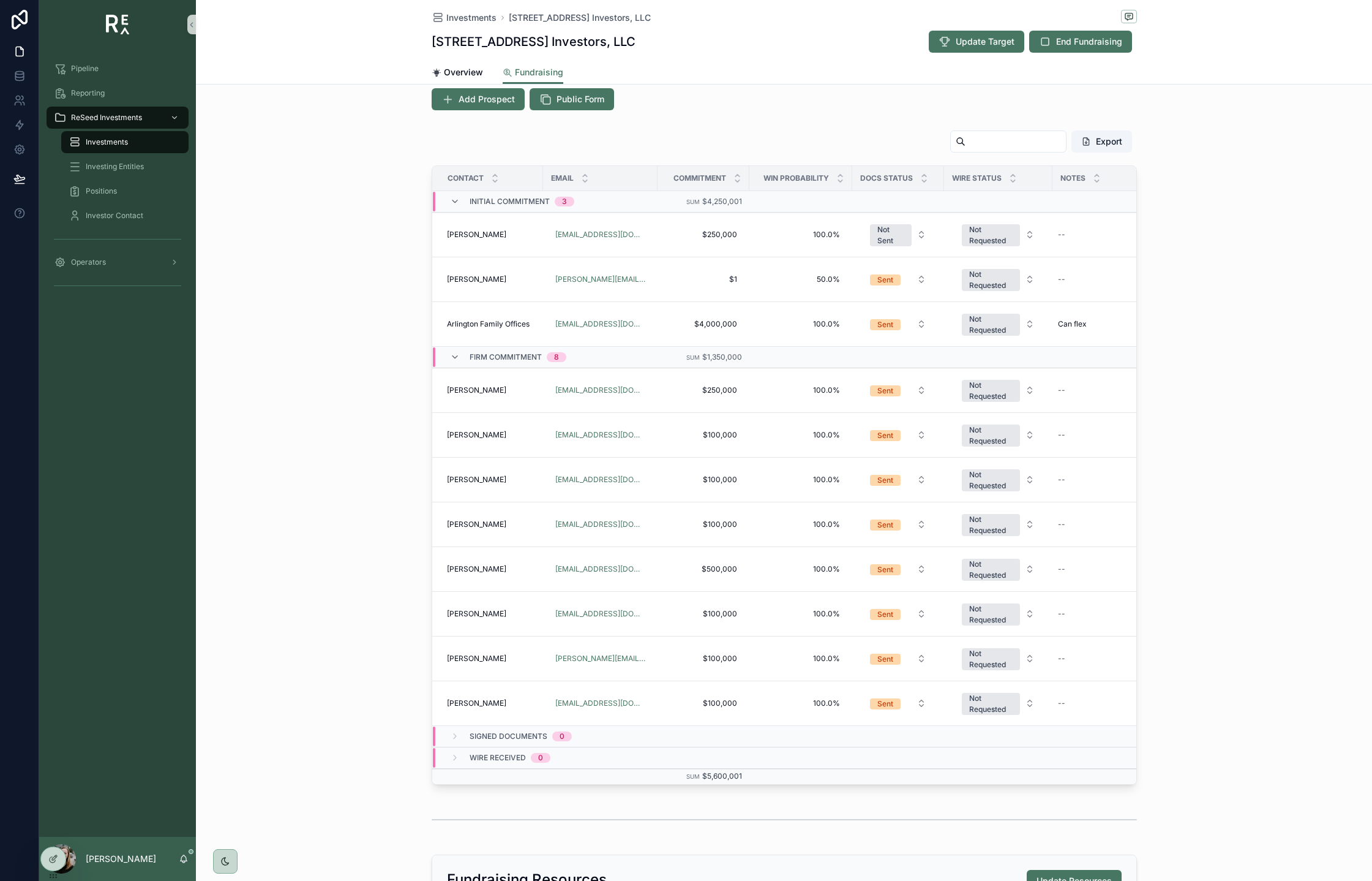
scroll to position [297, 0]
click at [24, 76] on icon at bounding box center [20, 76] width 12 height 12
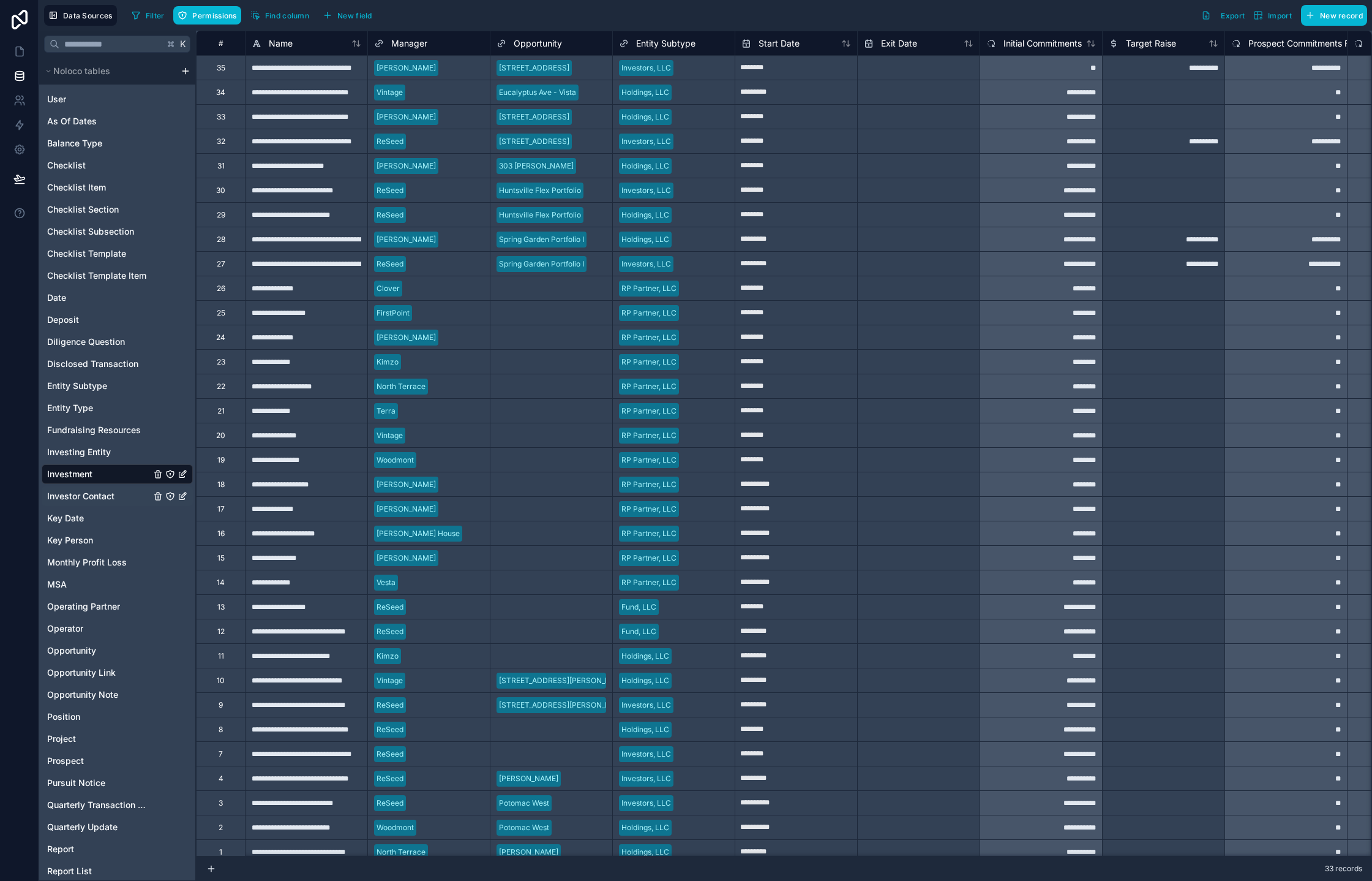
scroll to position [205, 0]
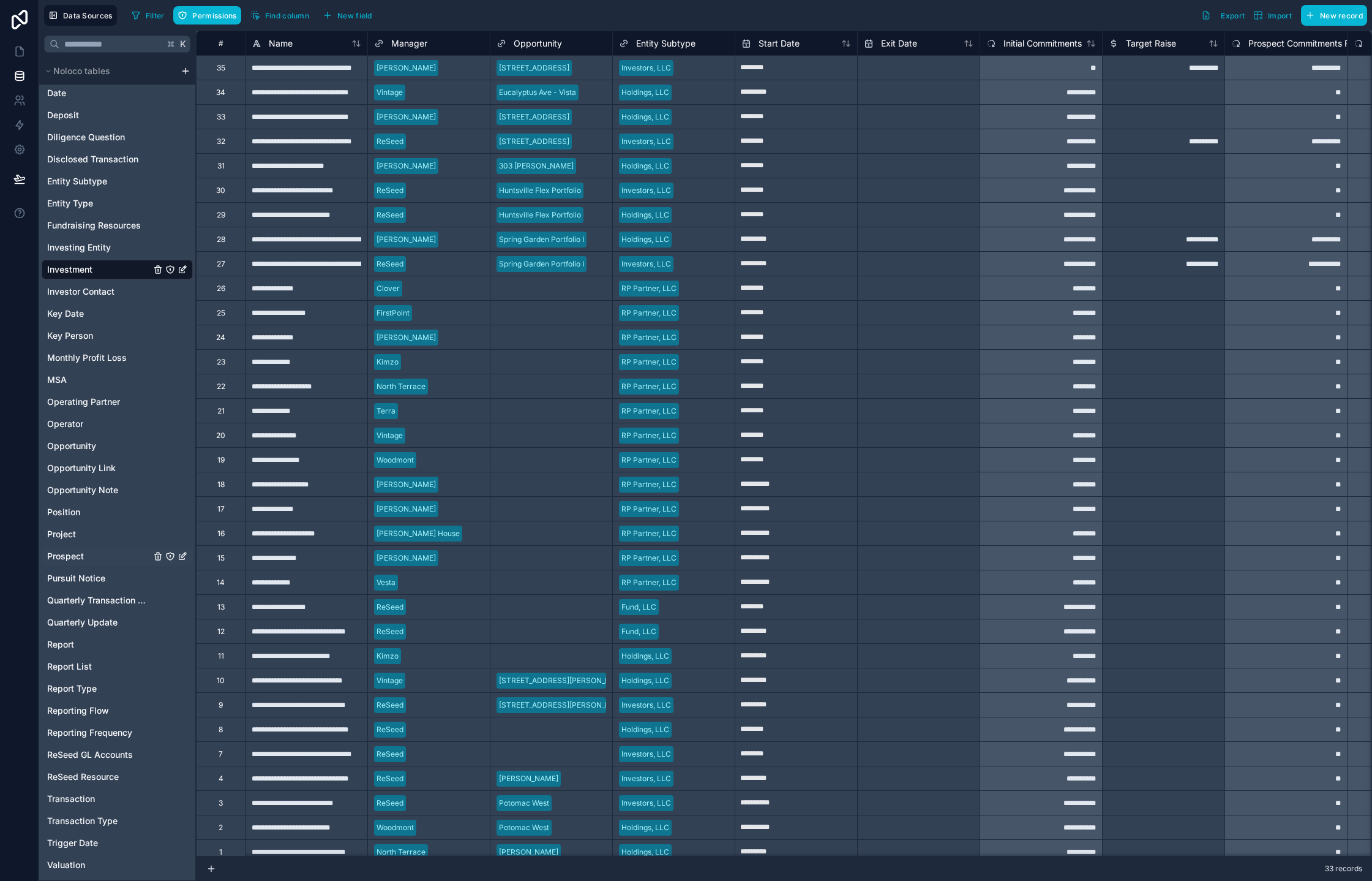
click at [62, 557] on span "Prospect" at bounding box center [65, 556] width 37 height 12
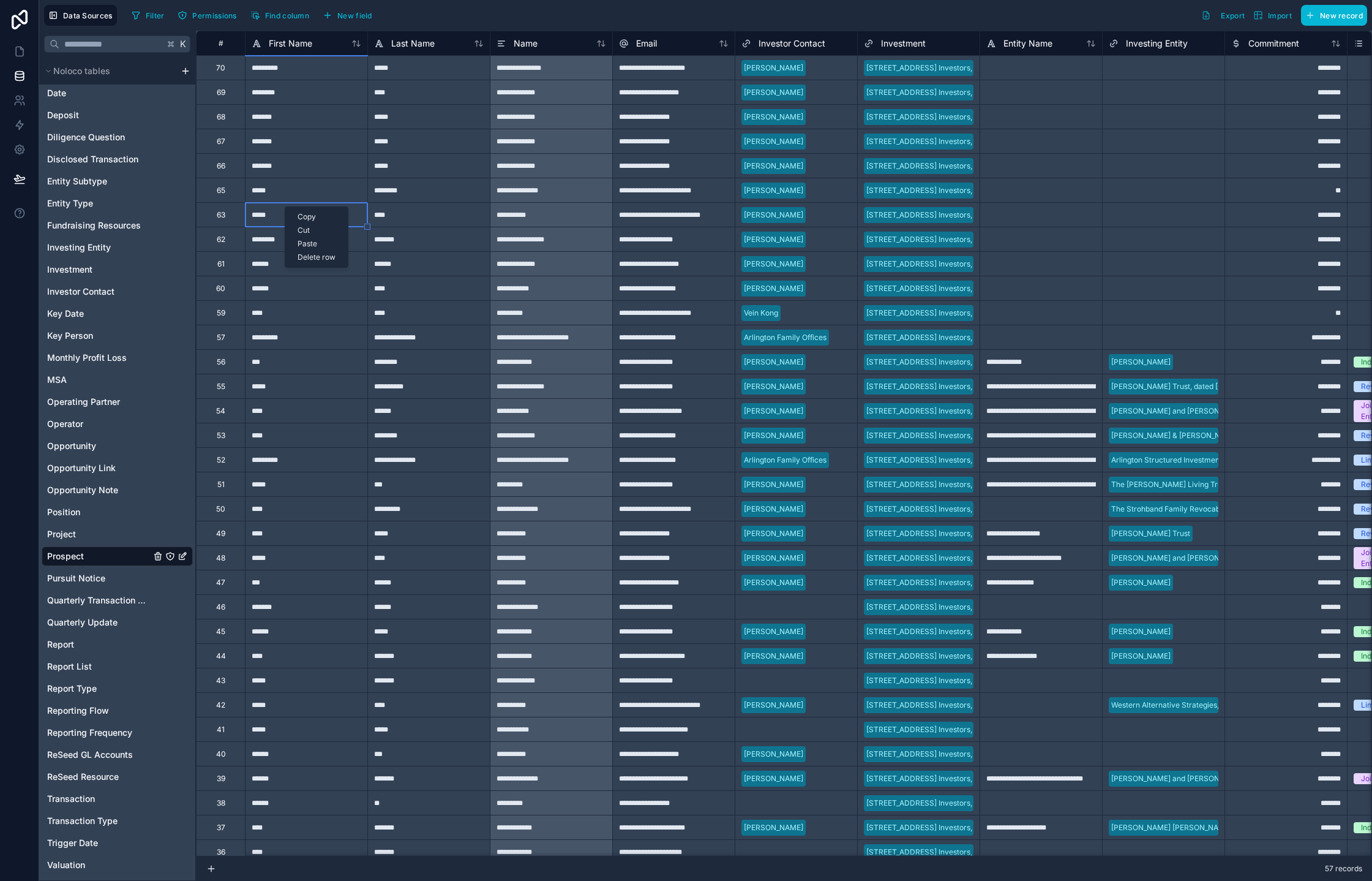
click at [278, 187] on div "*****" at bounding box center [306, 189] width 123 height 24
click at [304, 241] on div "Delete row" at bounding box center [310, 238] width 62 height 14
